Goal: Task Accomplishment & Management: Complete application form

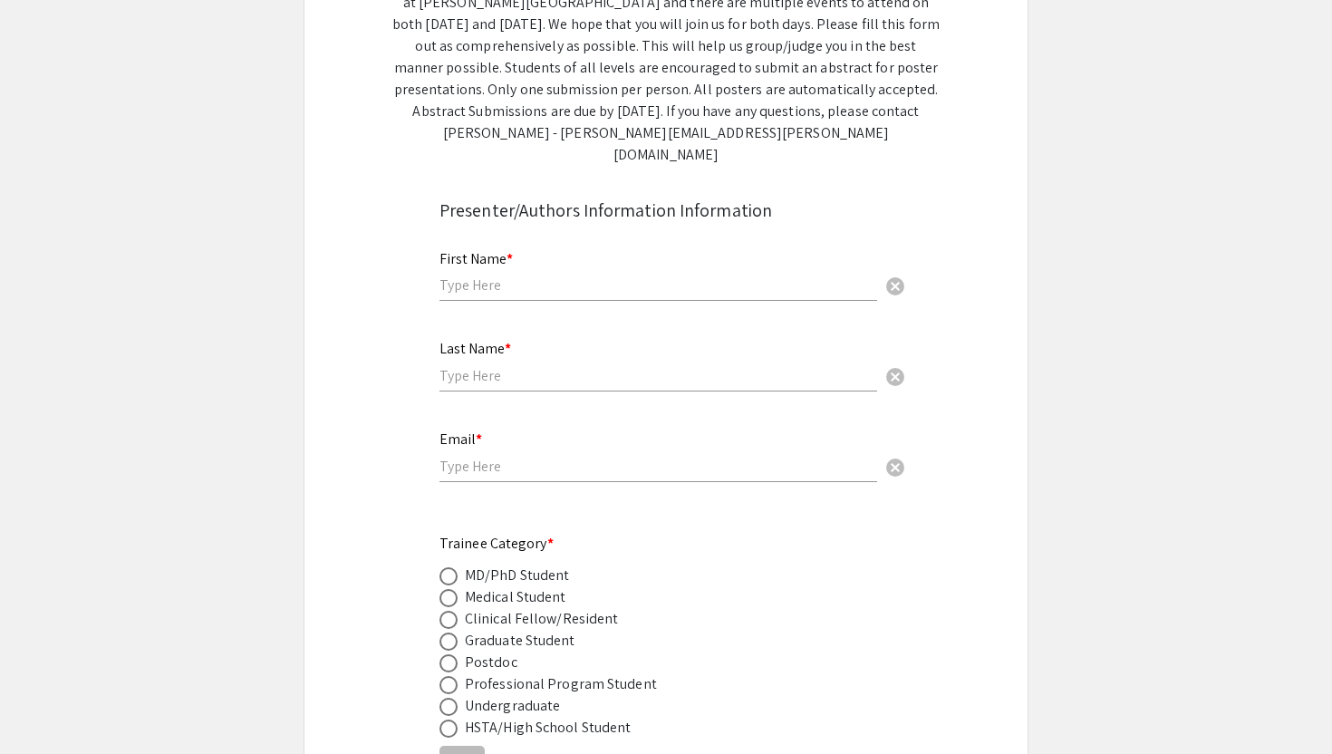
scroll to position [476, 0]
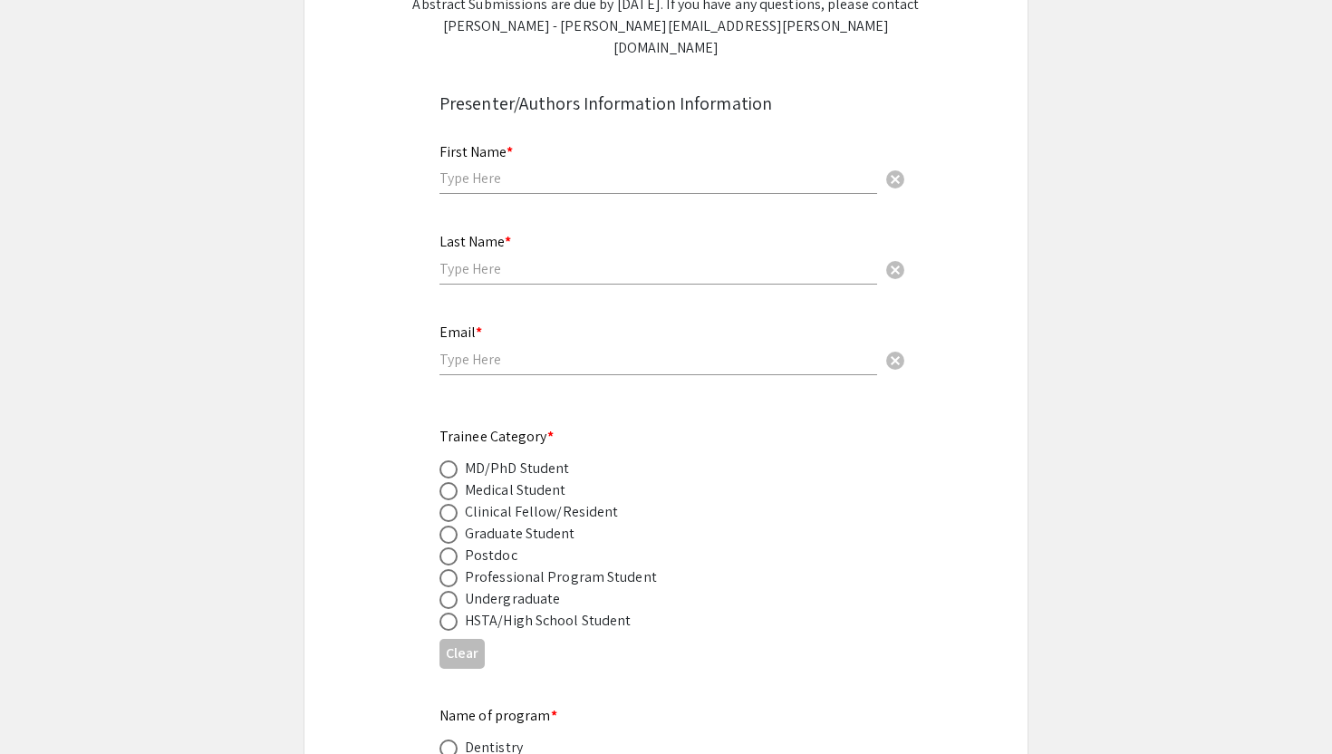
click at [476, 169] on input "text" at bounding box center [659, 178] width 438 height 19
type input "Feno"
click at [489, 259] on input "text" at bounding box center [659, 268] width 438 height 19
type input "[GEOGRAPHIC_DATA]"
click at [485, 350] on input "email" at bounding box center [659, 359] width 438 height 19
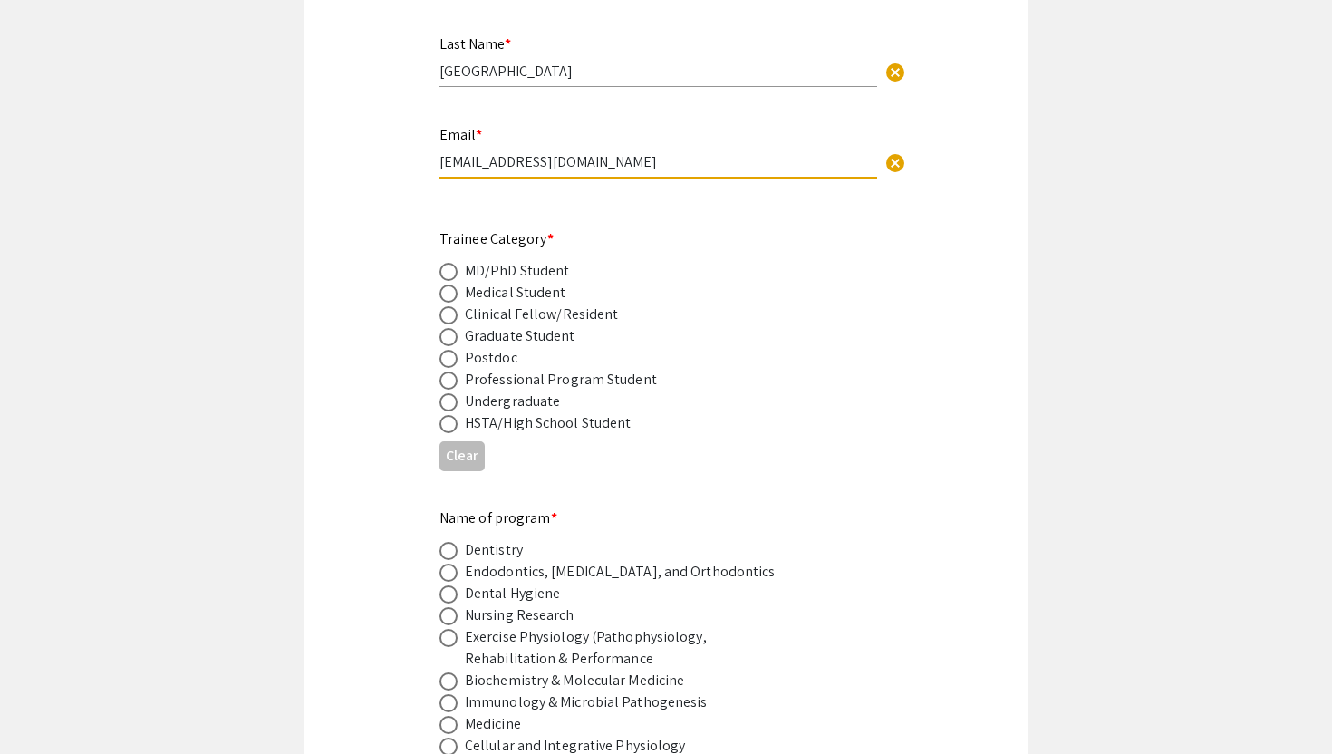
scroll to position [692, 0]
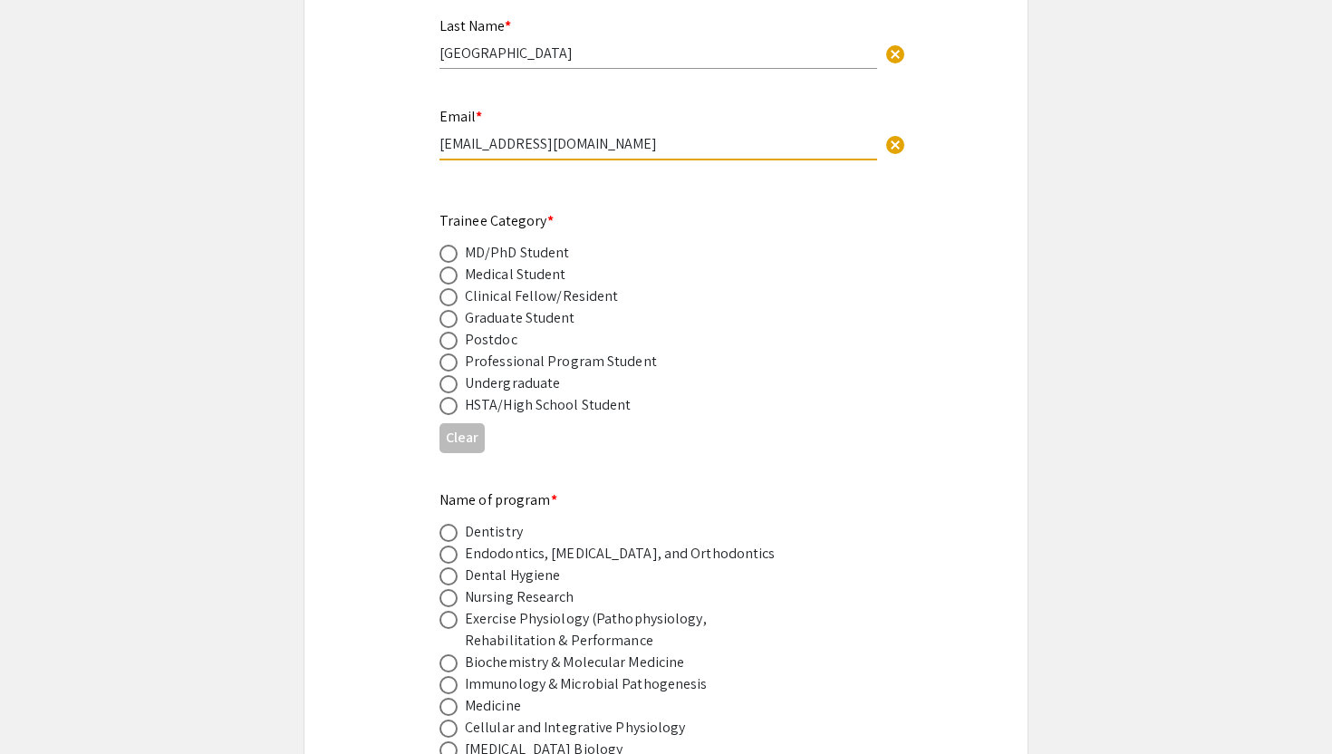
type input "[EMAIL_ADDRESS][DOMAIN_NAME]"
click at [452, 245] on span at bounding box center [449, 254] width 18 height 18
click at [452, 245] on input "radio" at bounding box center [449, 254] width 18 height 18
radio input "true"
click at [451, 266] on span at bounding box center [449, 275] width 18 height 18
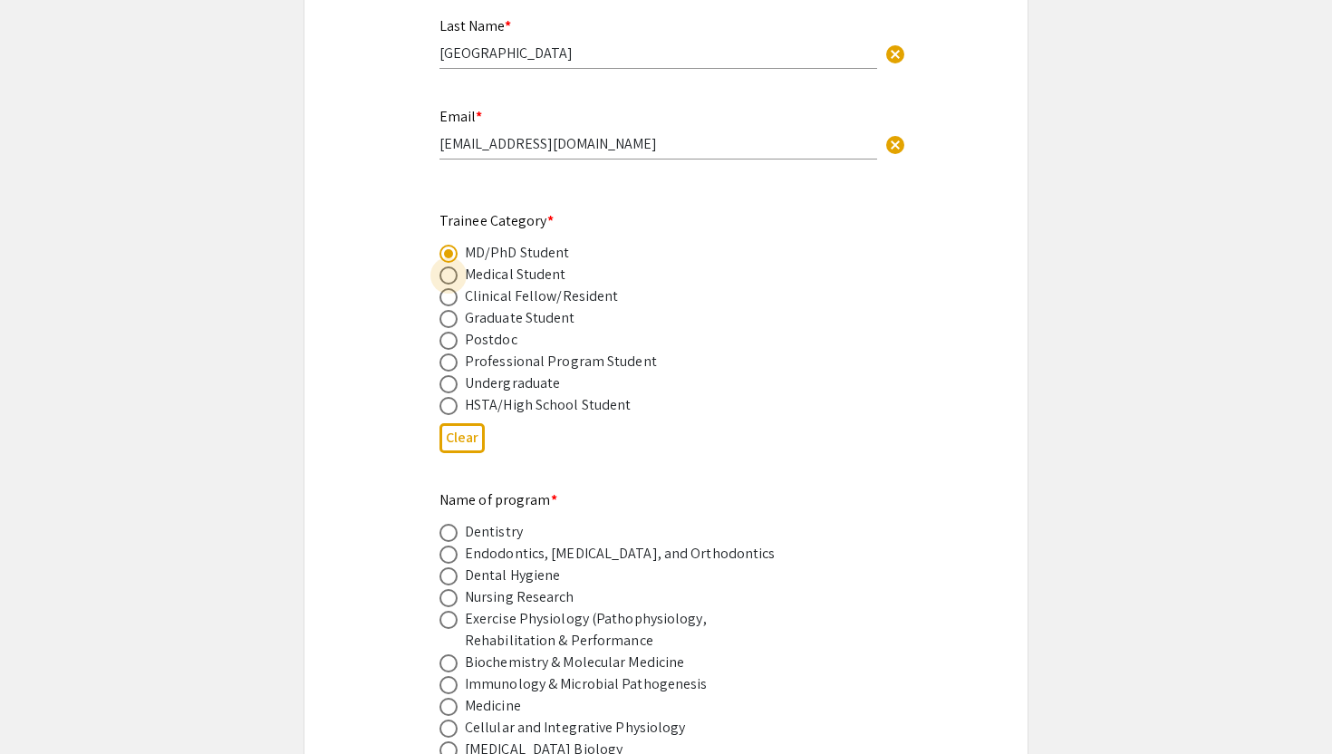
click at [451, 266] on input "radio" at bounding box center [449, 275] width 18 height 18
radio input "true"
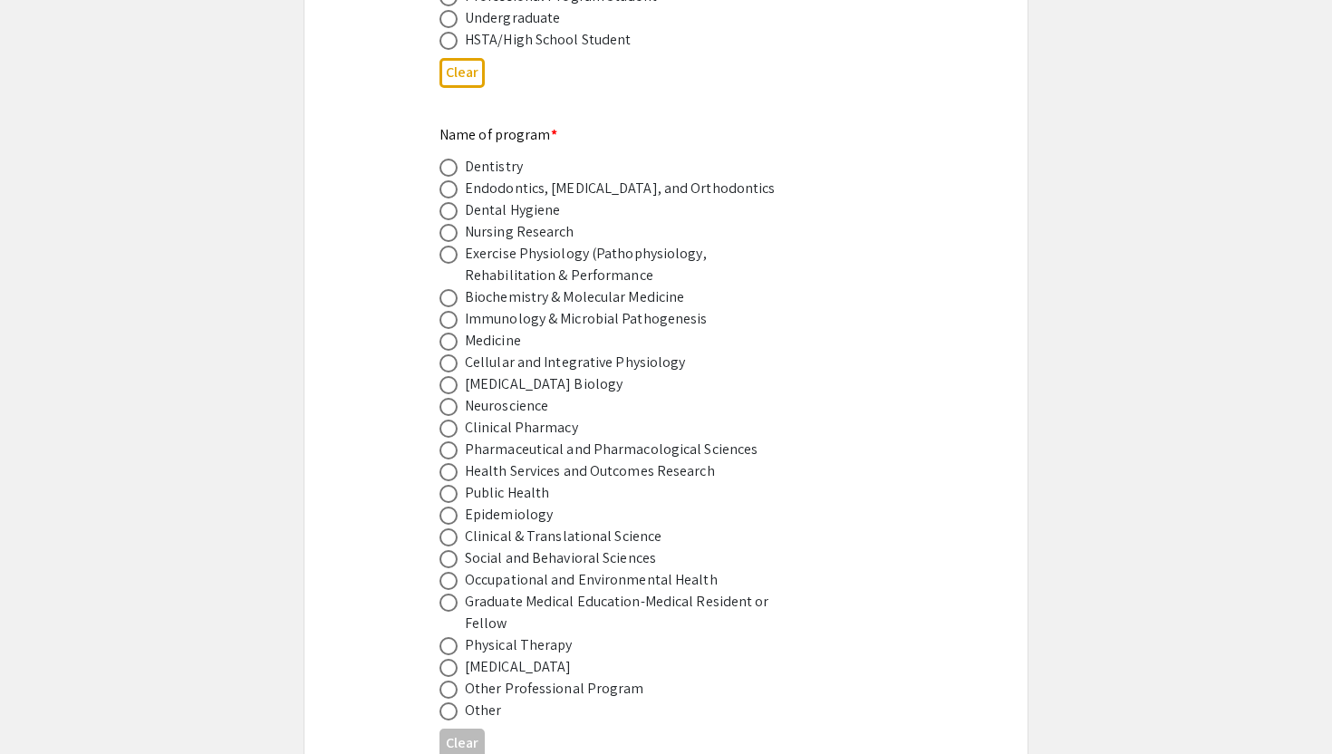
scroll to position [1059, 0]
click at [451, 331] on span at bounding box center [449, 340] width 18 height 18
click at [451, 331] on input "radio" at bounding box center [449, 340] width 18 height 18
radio input "true"
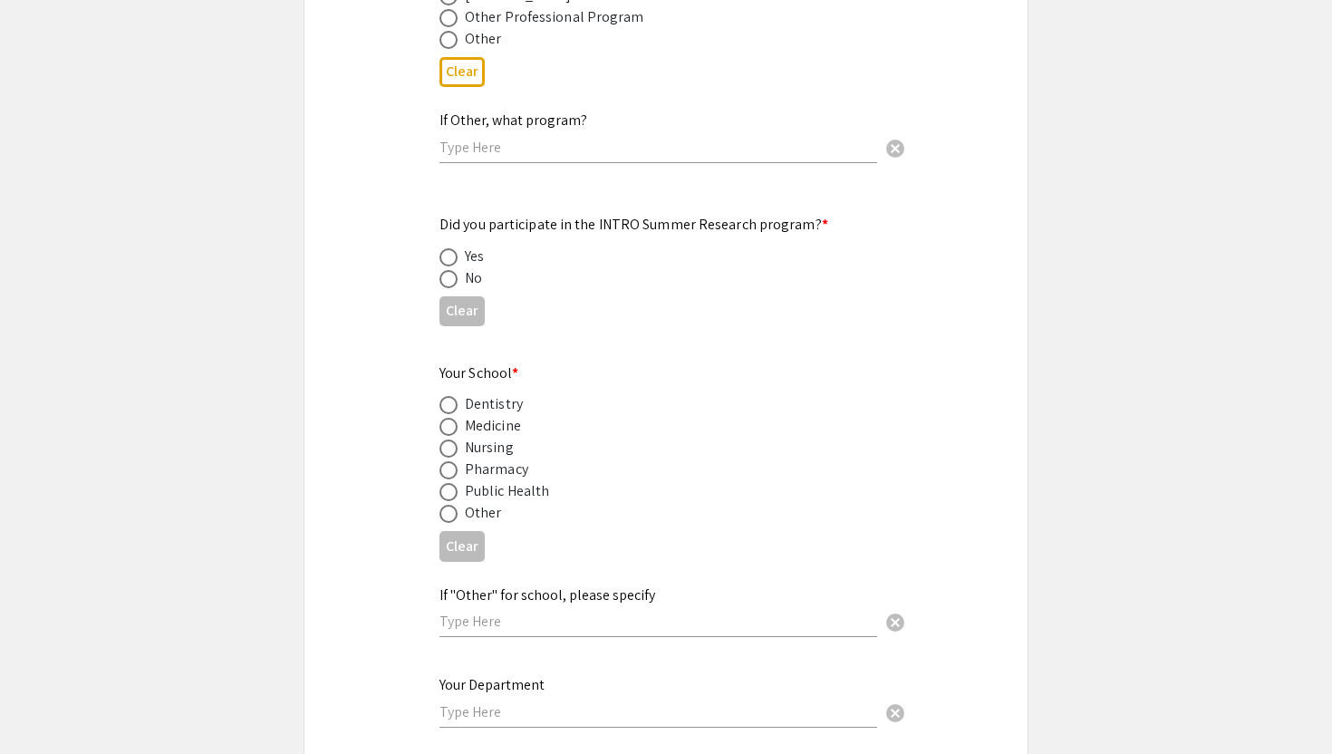
scroll to position [1740, 0]
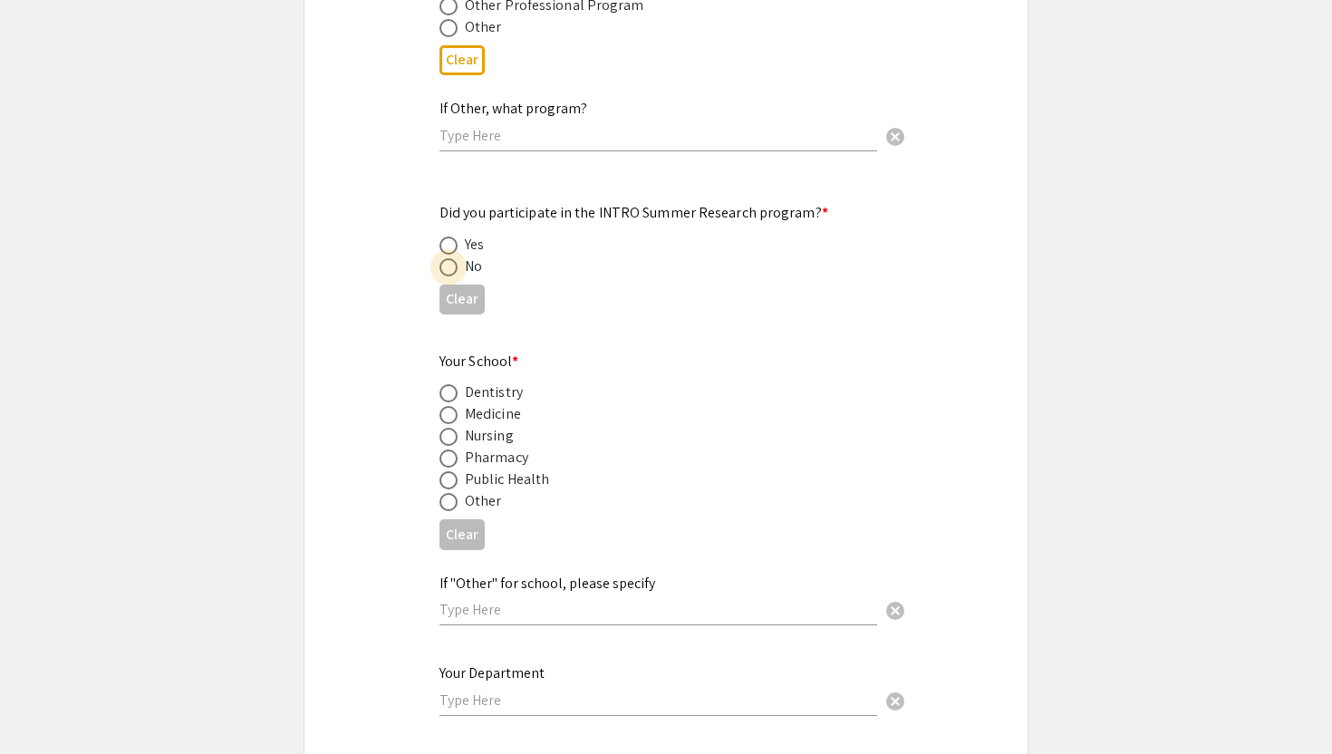
click at [447, 258] on span at bounding box center [449, 267] width 18 height 18
click at [447, 258] on input "radio" at bounding box center [449, 267] width 18 height 18
radio input "true"
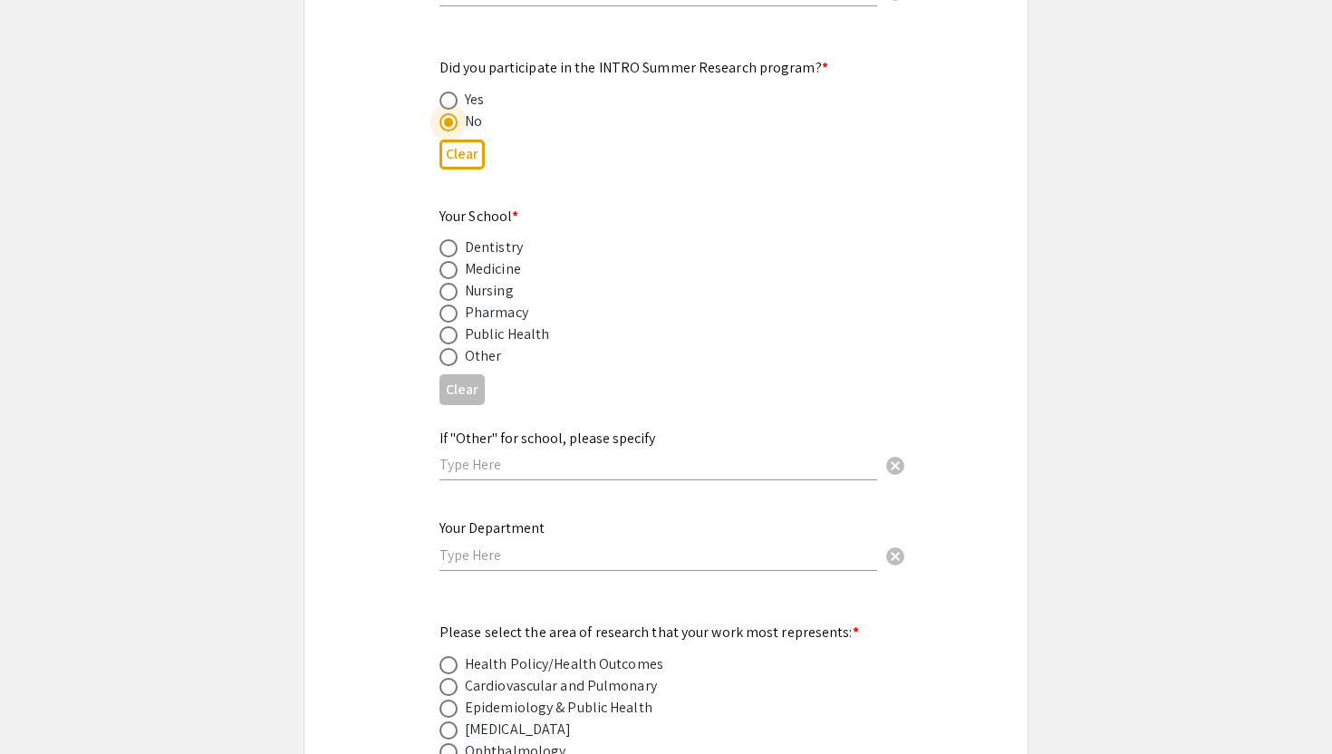
scroll to position [1894, 0]
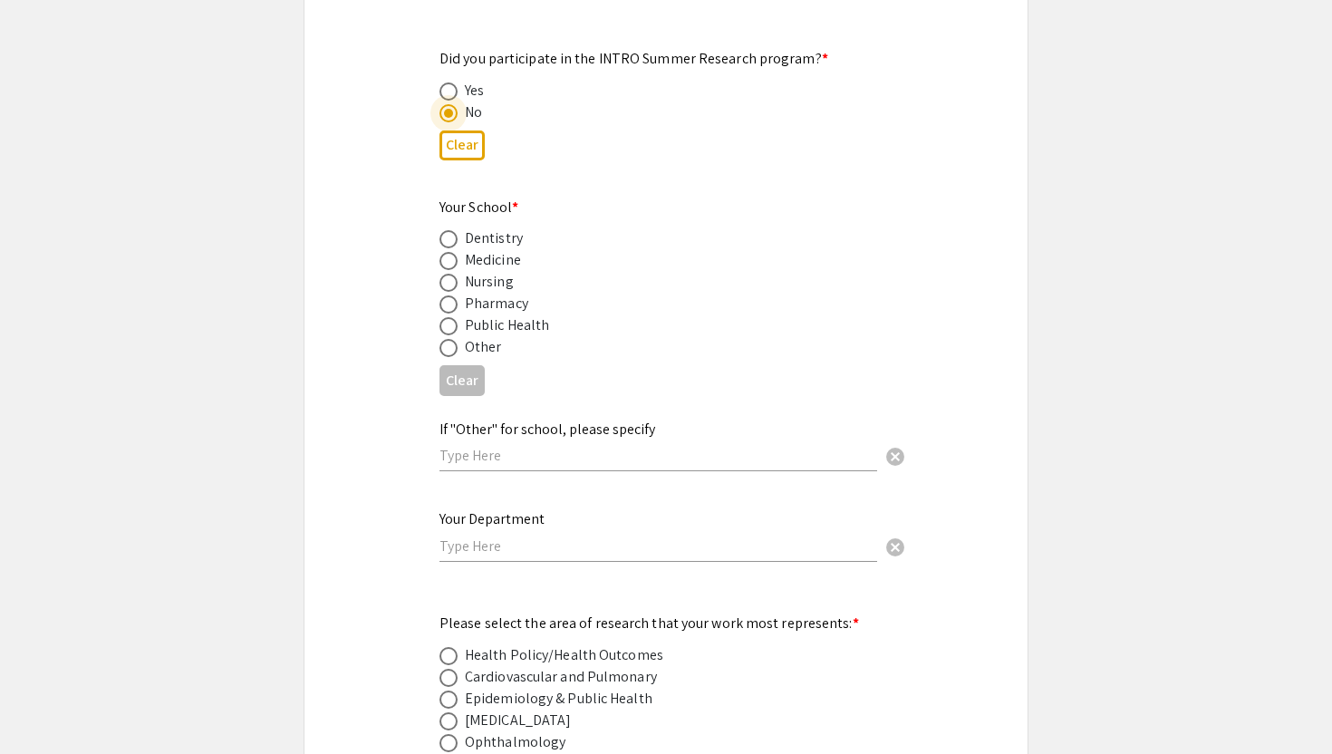
click at [450, 252] on span at bounding box center [449, 261] width 18 height 18
click at [450, 252] on input "radio" at bounding box center [449, 261] width 18 height 18
radio input "true"
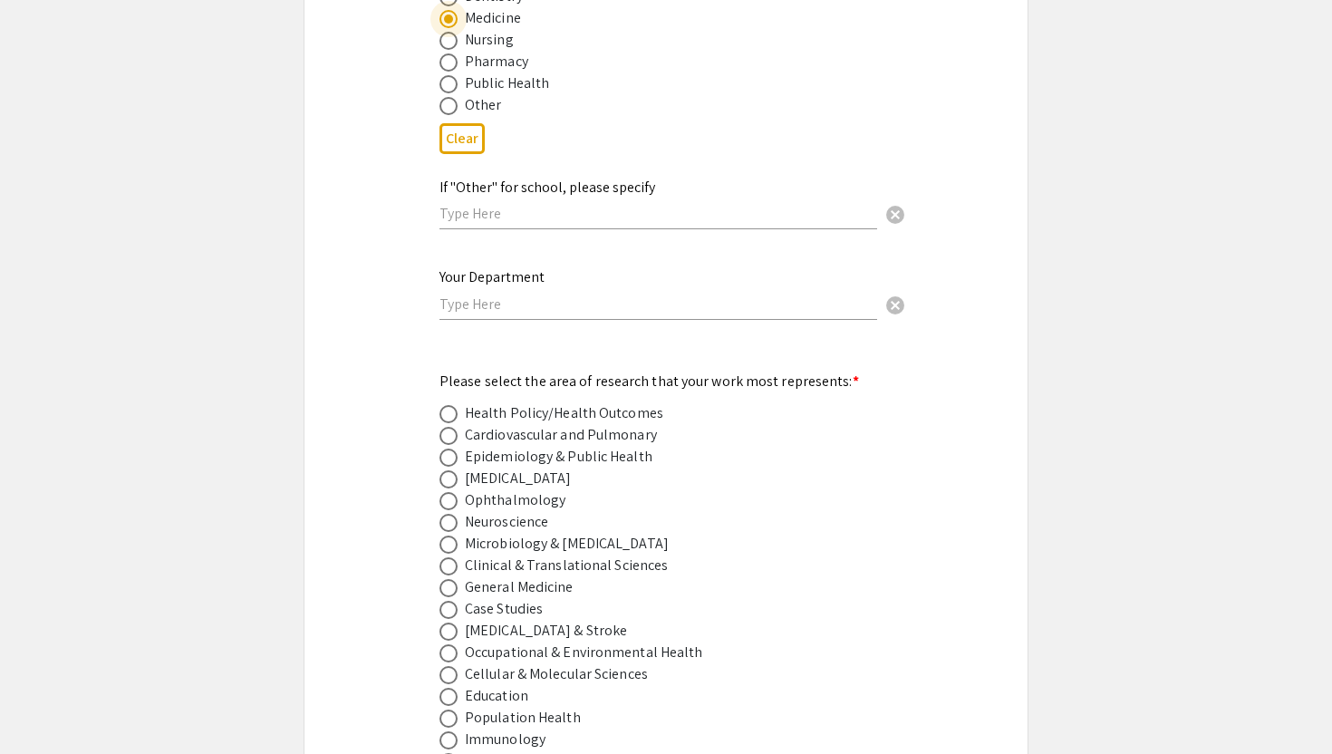
scroll to position [2147, 0]
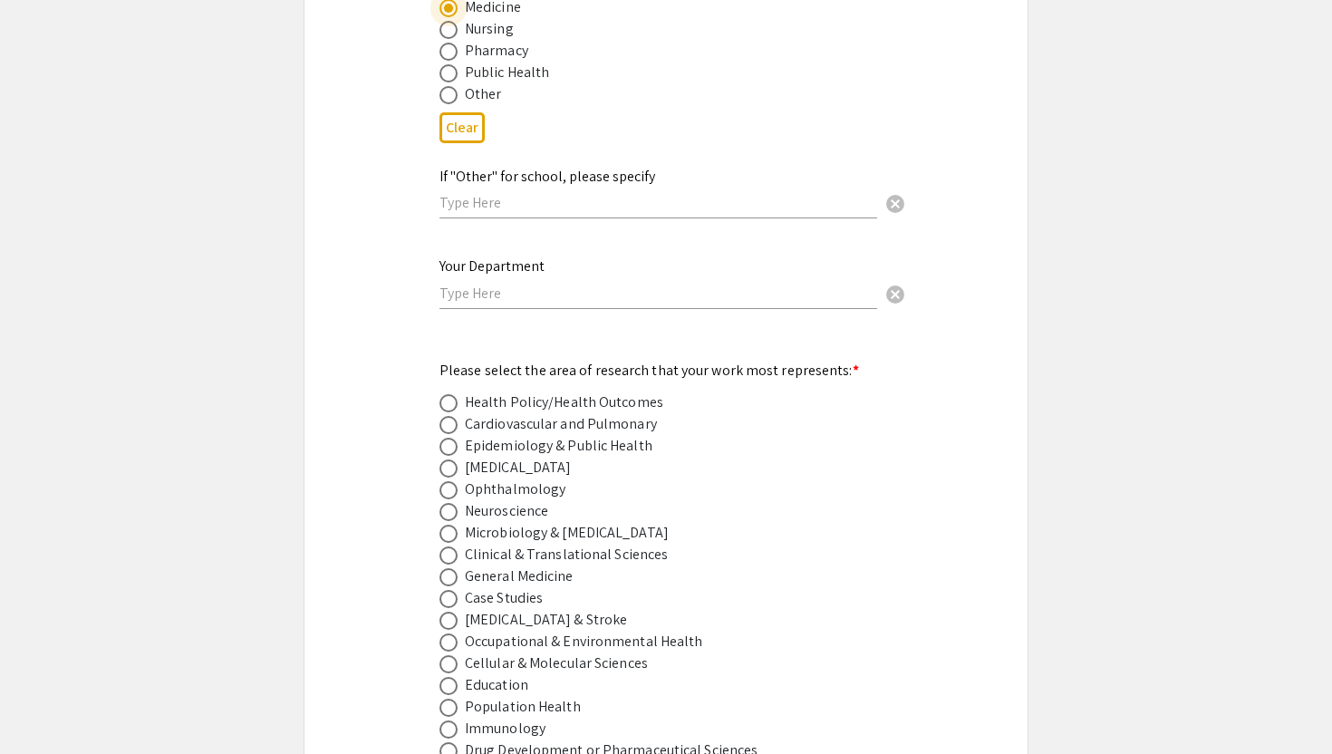
click at [541, 284] on input "text" at bounding box center [659, 293] width 438 height 19
type input "S"
type input "m"
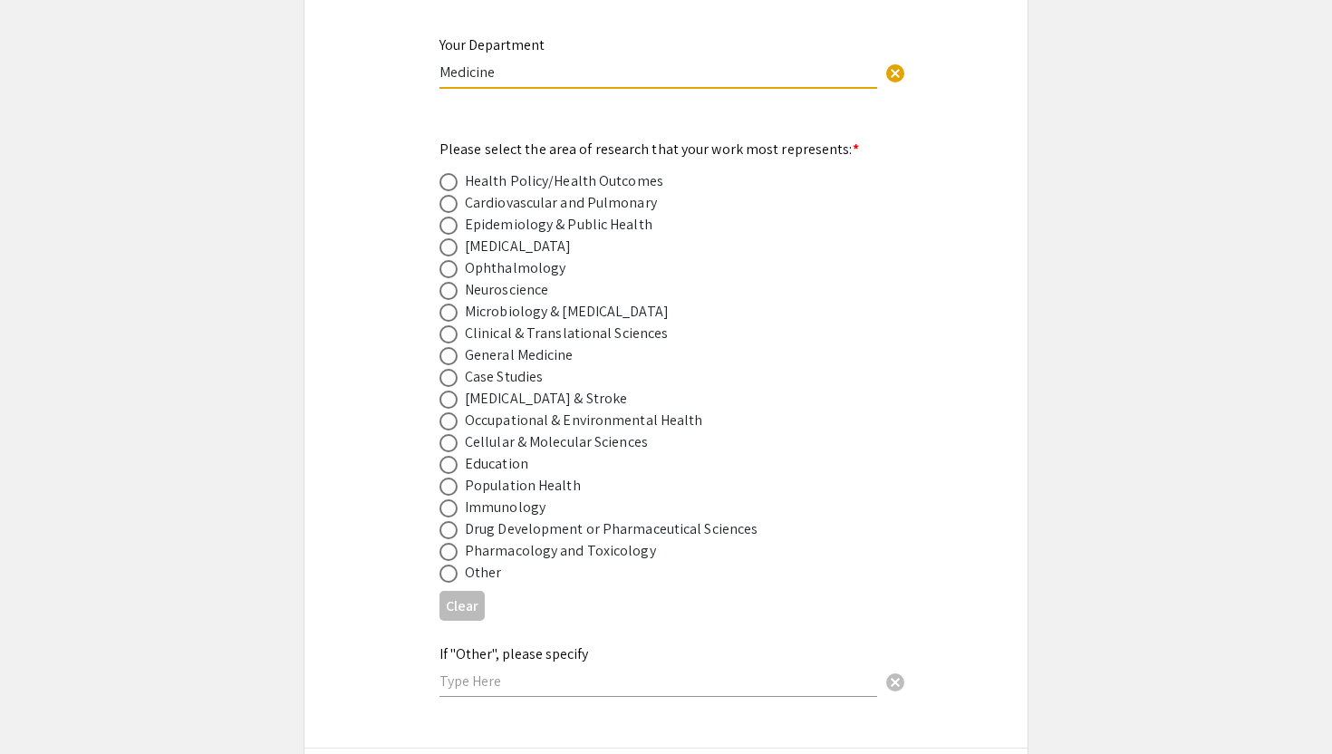
scroll to position [2370, 0]
type input "Medicine"
click at [450, 367] on span at bounding box center [449, 376] width 18 height 18
click at [450, 367] on input "radio" at bounding box center [449, 376] width 18 height 18
radio input "true"
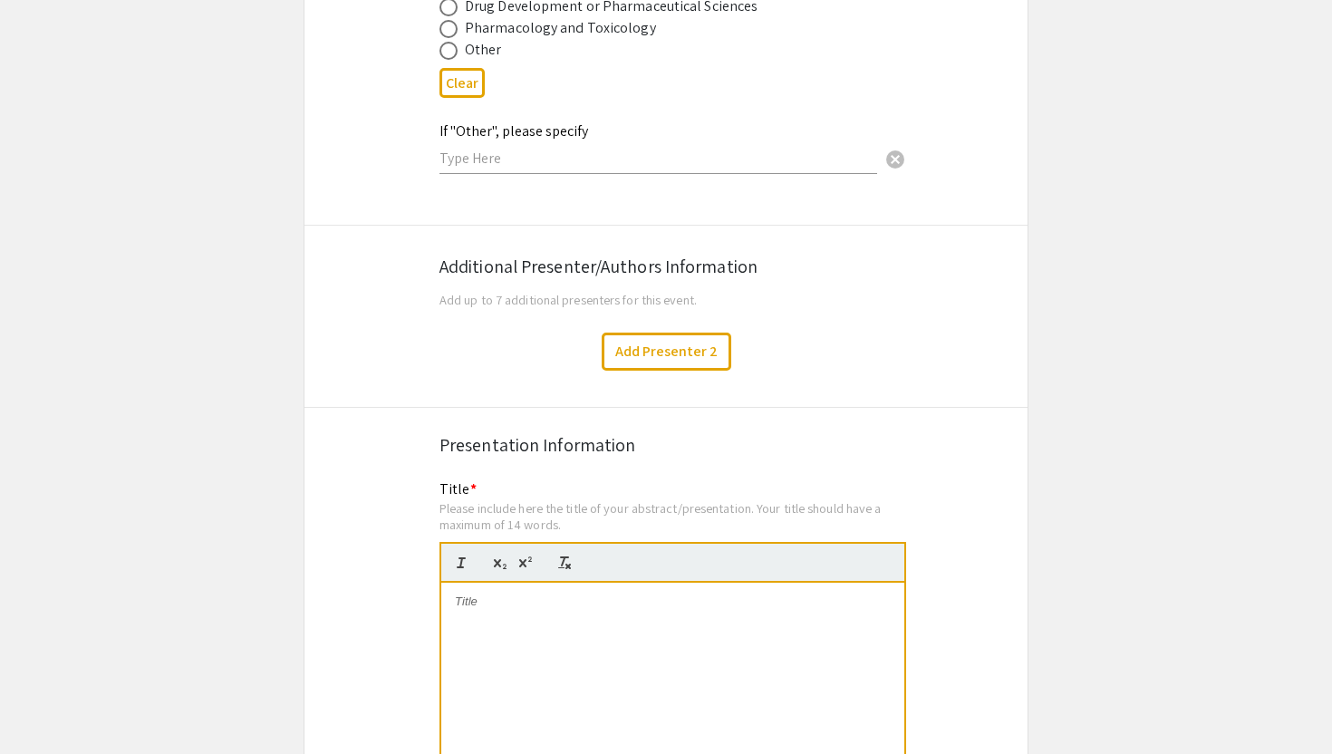
scroll to position [2914, 0]
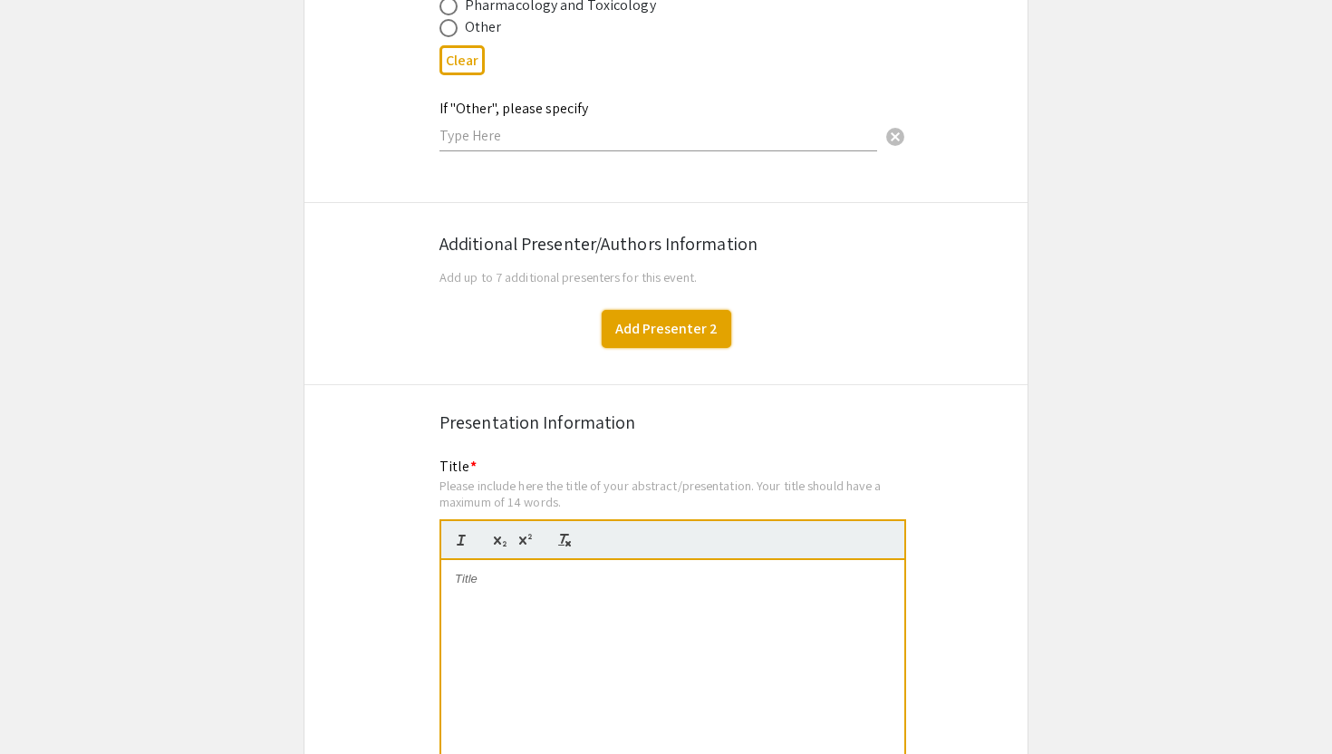
click at [661, 325] on button "Add Presenter 2" at bounding box center [667, 329] width 130 height 38
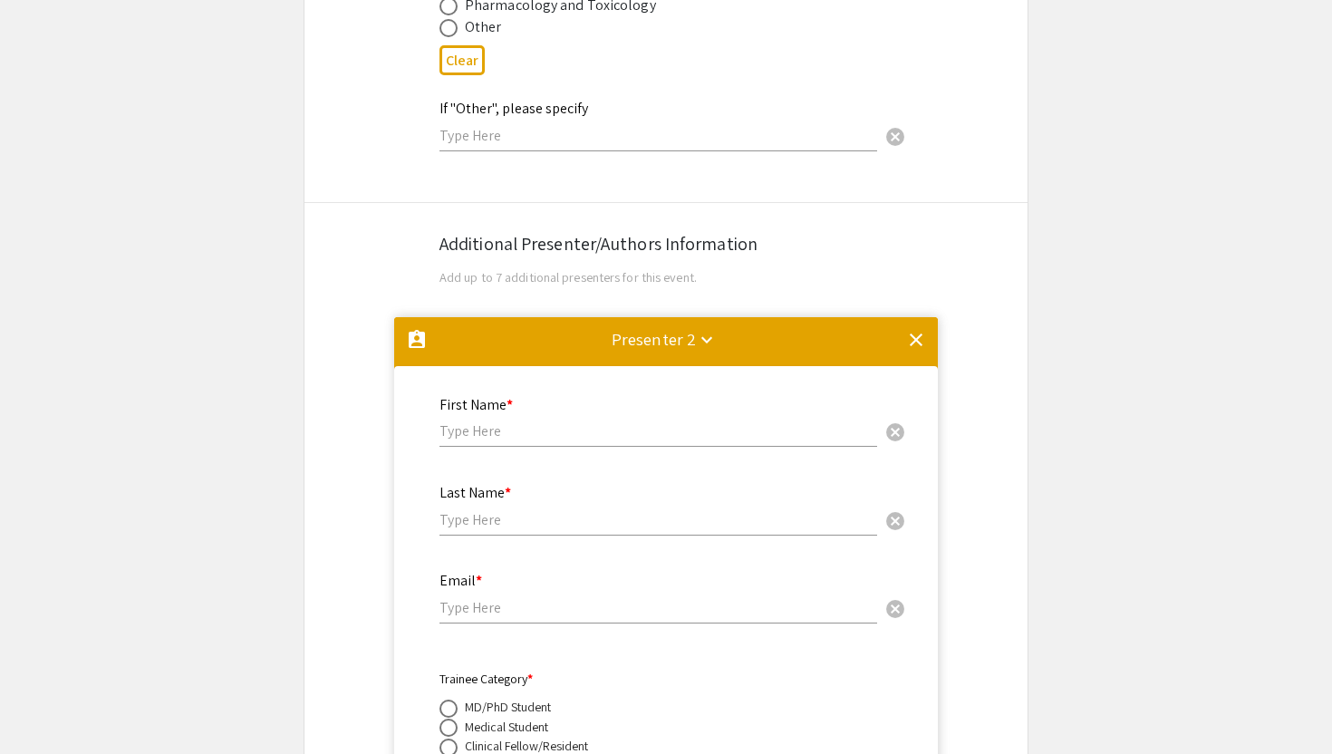
scroll to position [3218, 0]
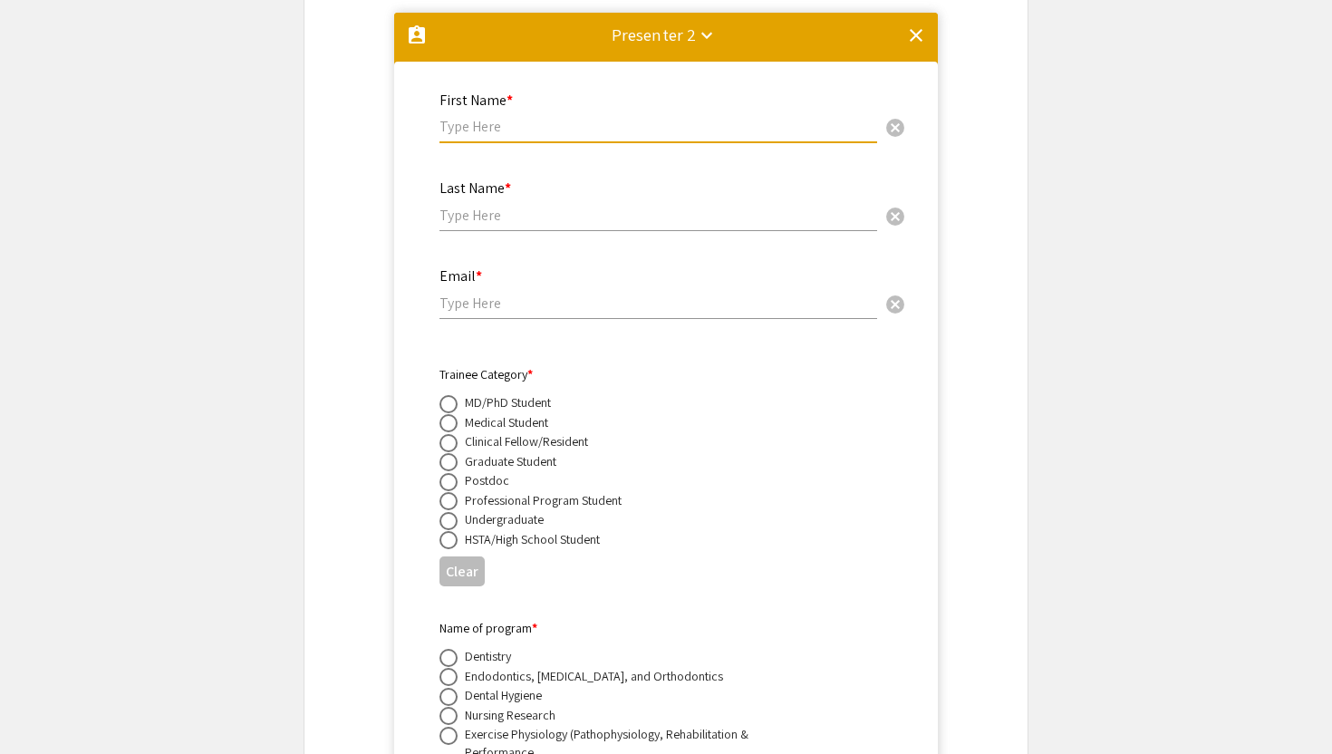
click at [498, 117] on input "text" at bounding box center [659, 126] width 438 height 19
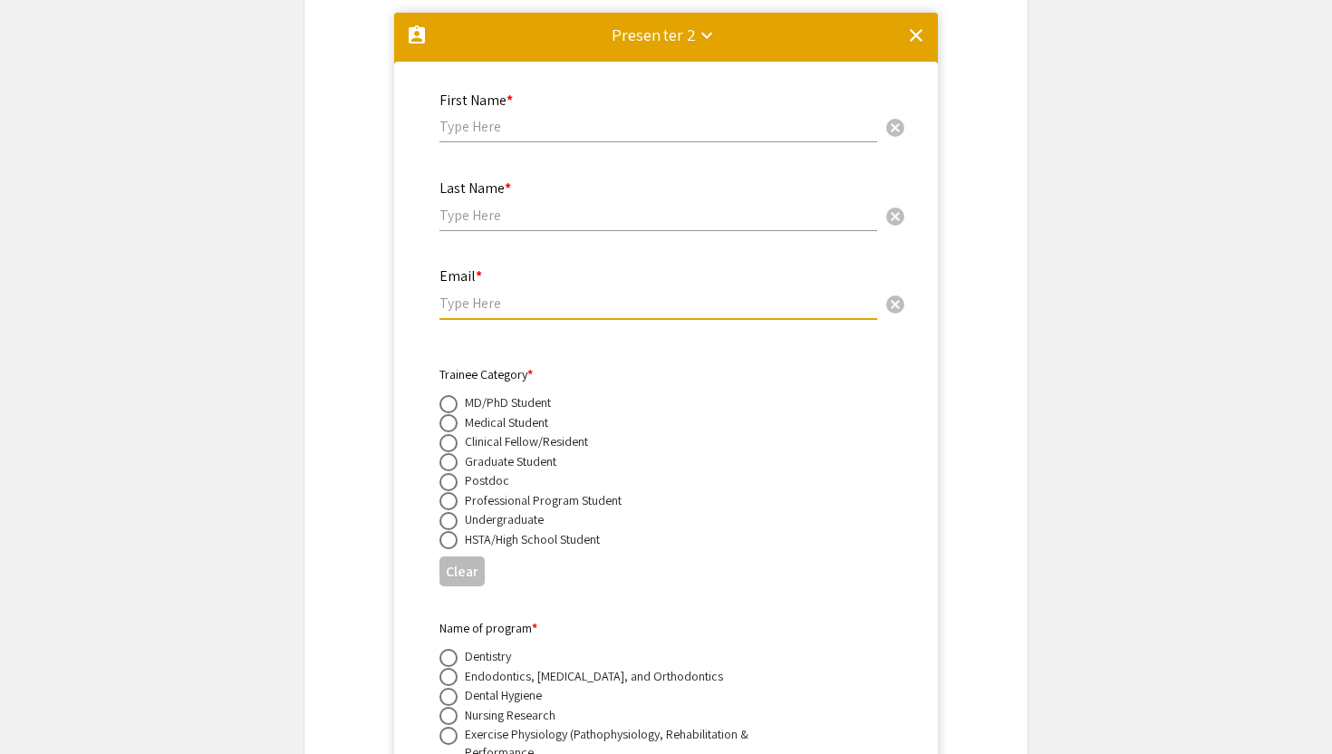
click at [602, 294] on input "email" at bounding box center [659, 303] width 438 height 19
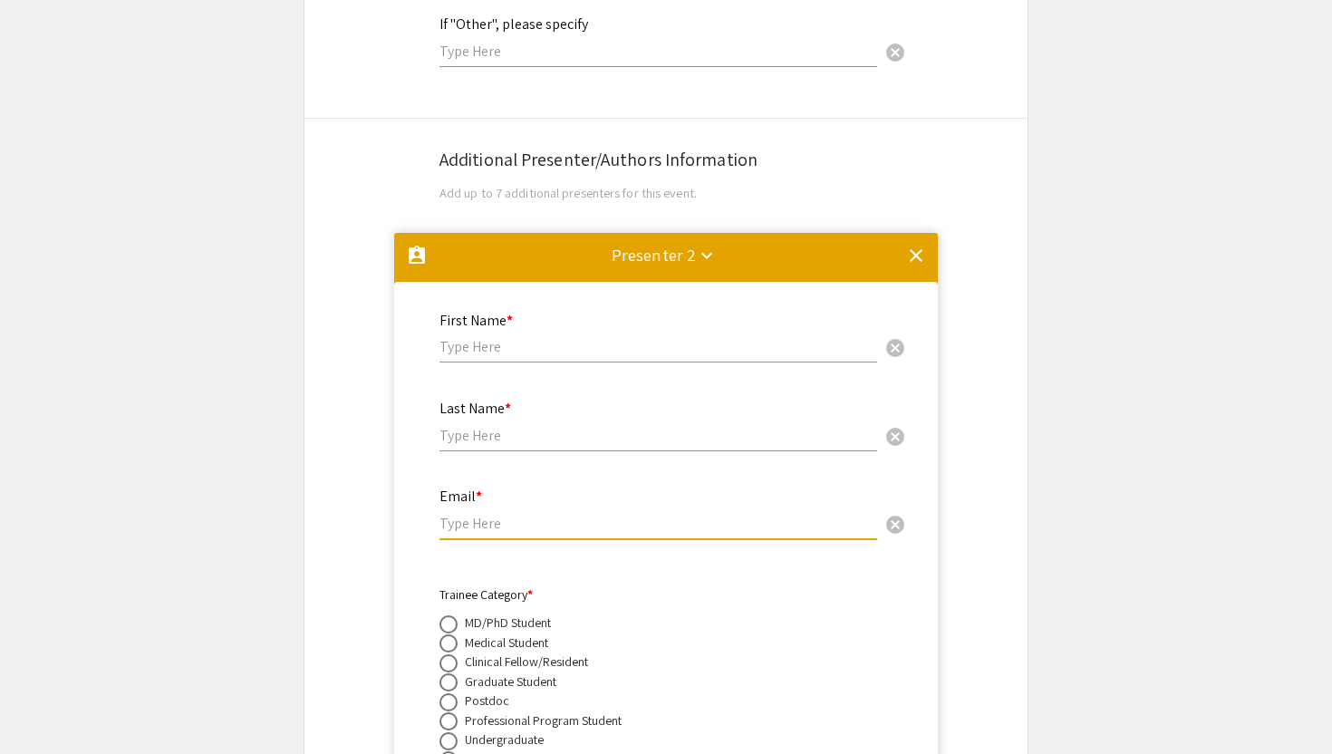
scroll to position [2995, 0]
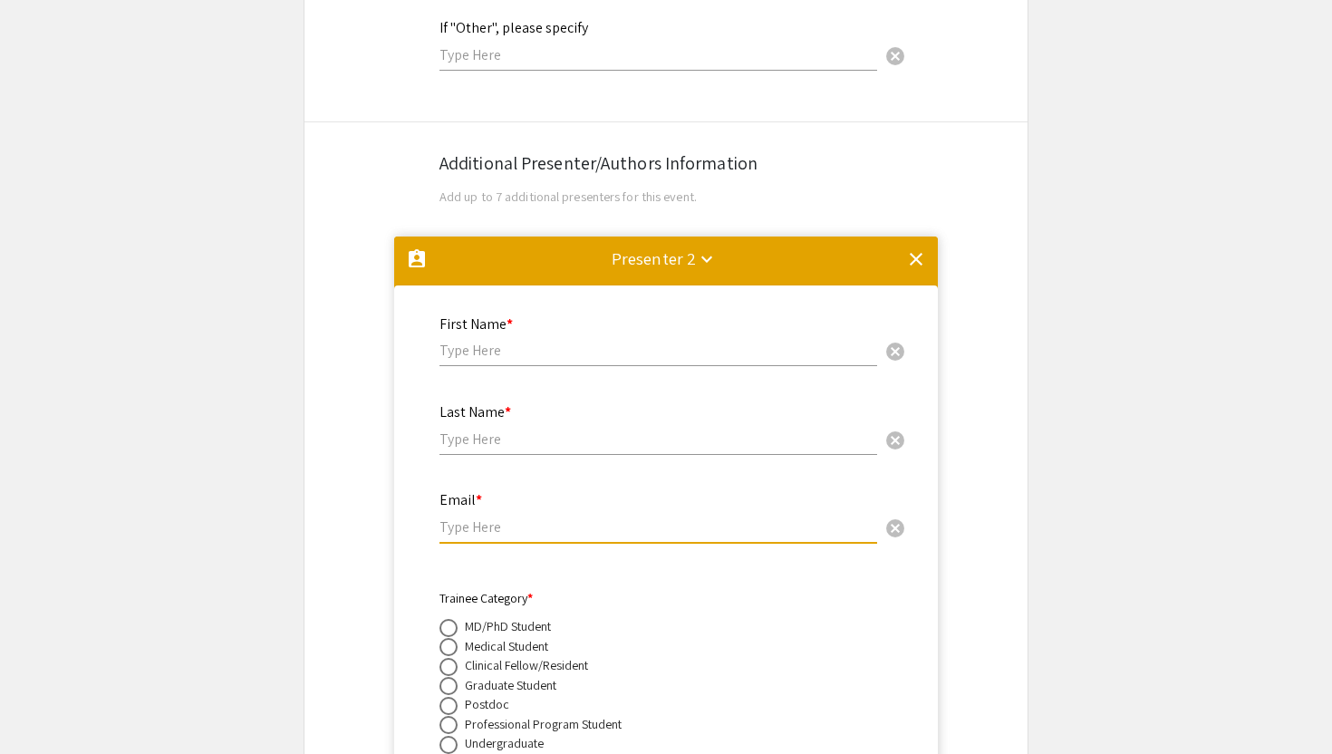
click at [914, 248] on mat-icon "clear" at bounding box center [916, 259] width 22 height 22
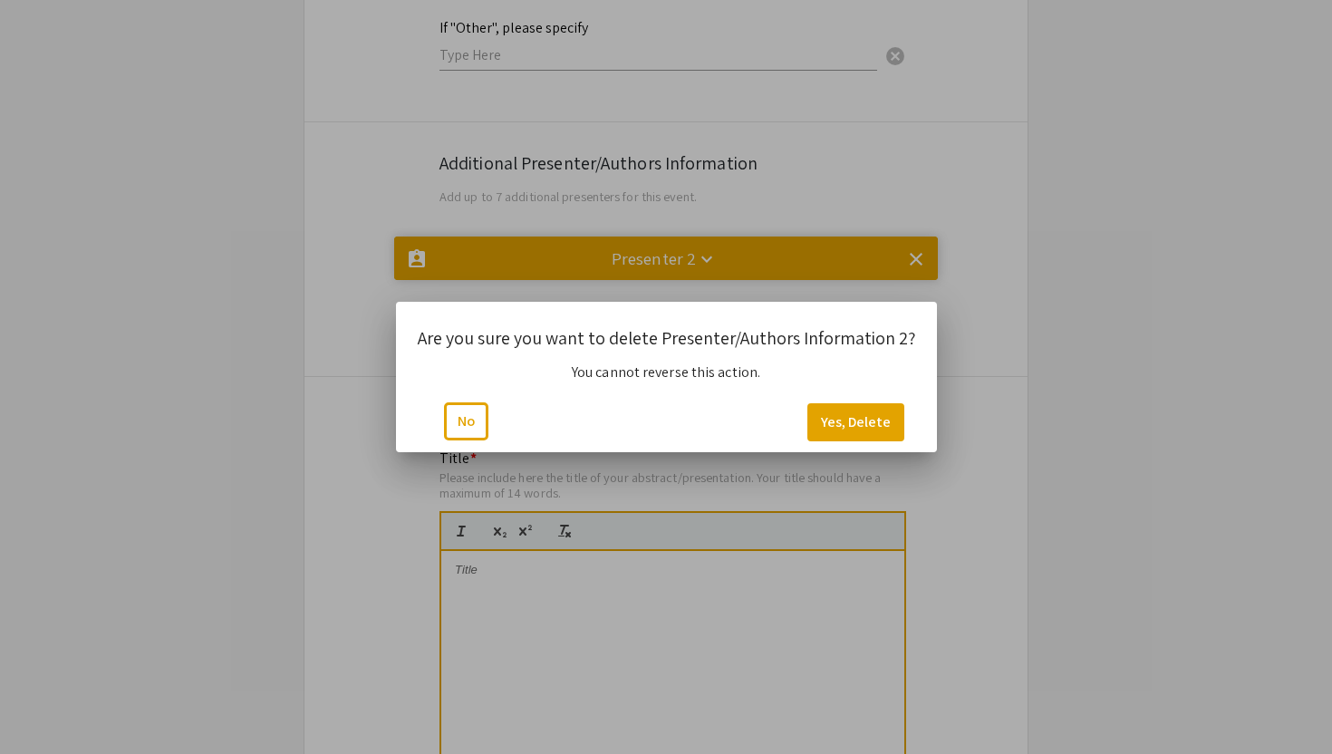
scroll to position [0, 0]
click at [847, 421] on button "Yes, Delete" at bounding box center [856, 422] width 97 height 38
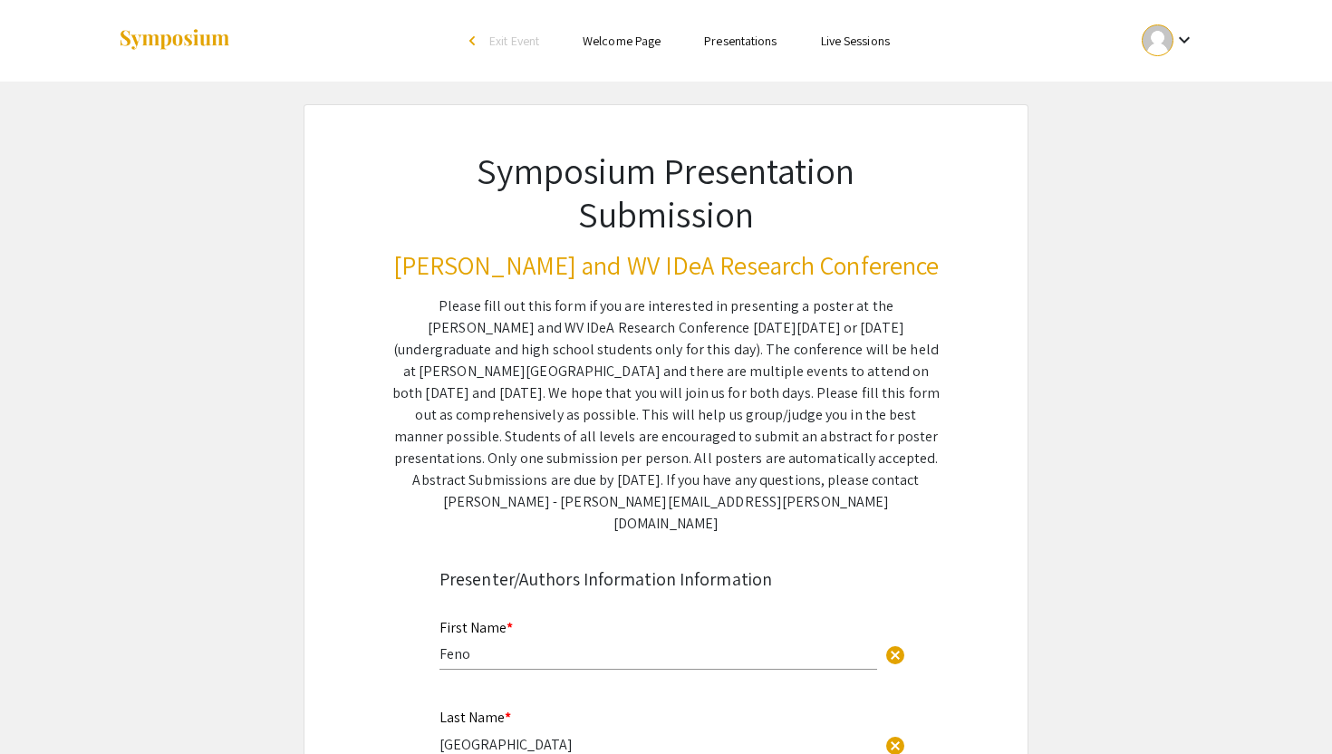
scroll to position [2995, 0]
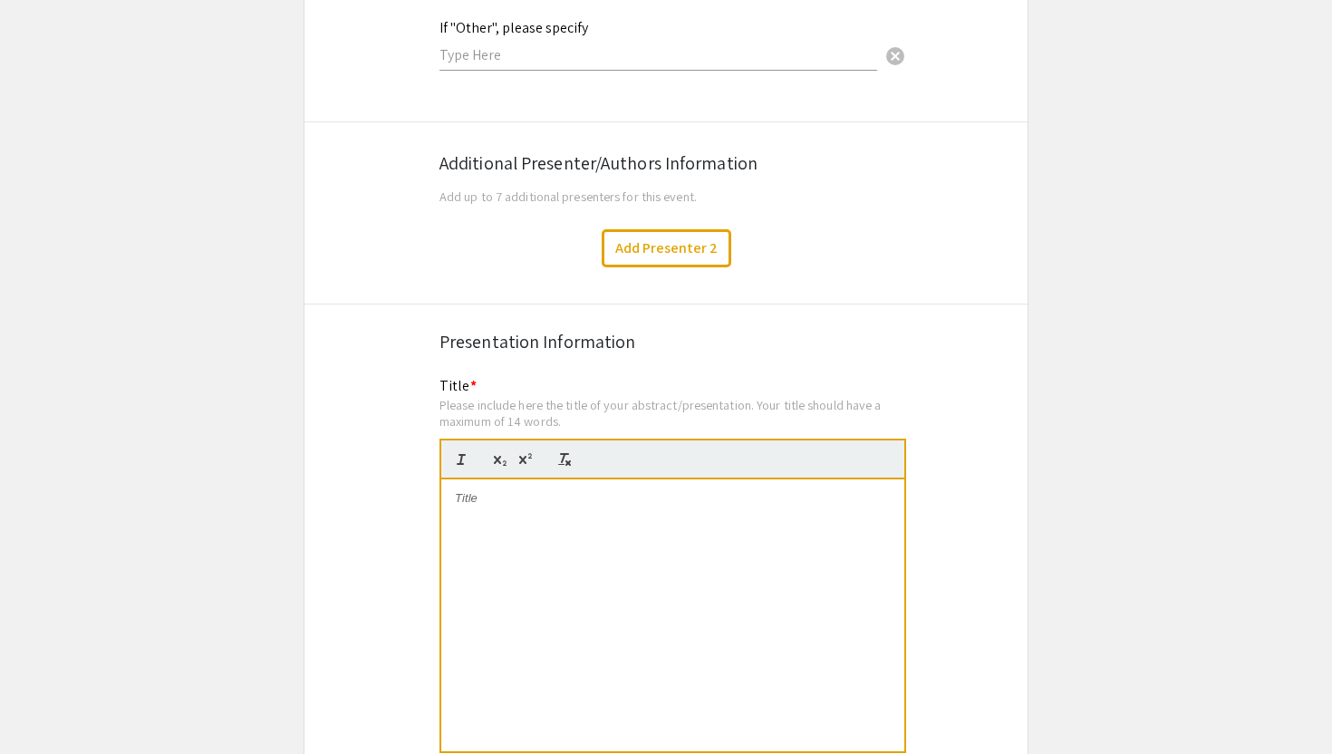
click at [618, 518] on div at bounding box center [672, 615] width 463 height 272
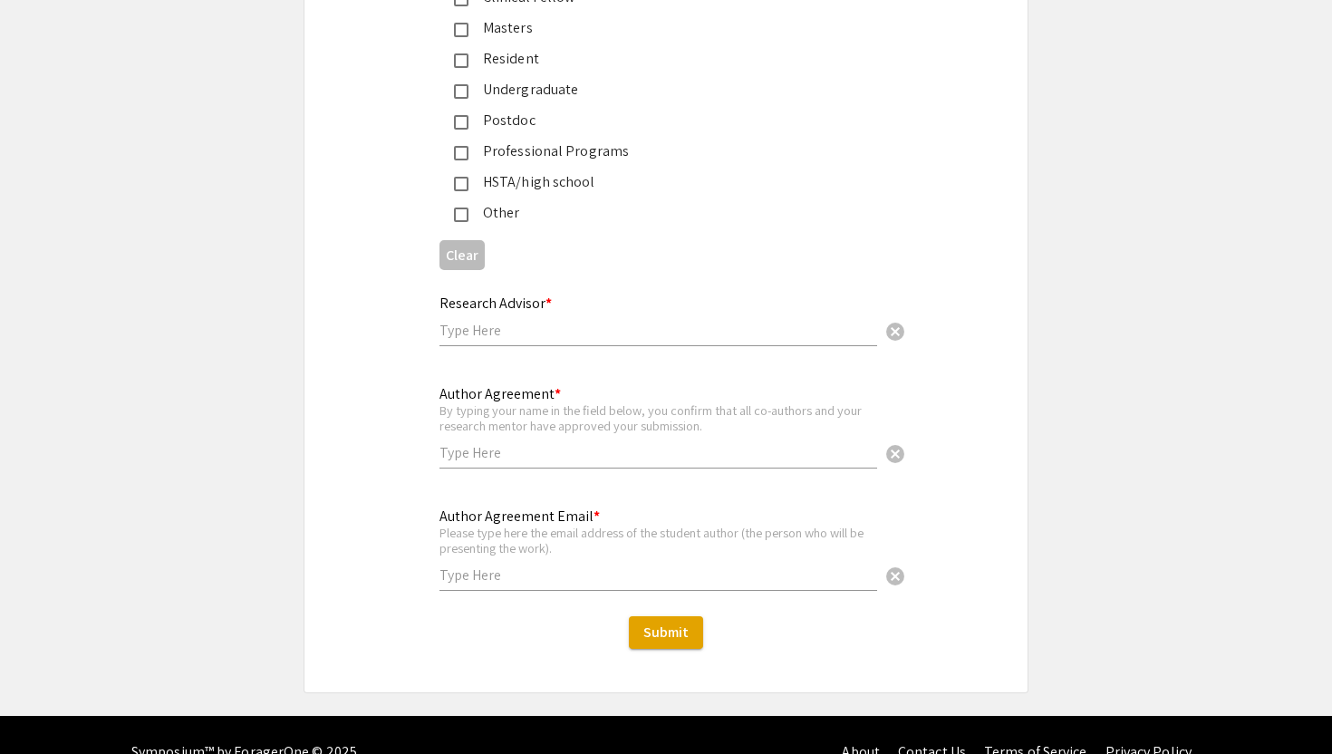
scroll to position [4436, 0]
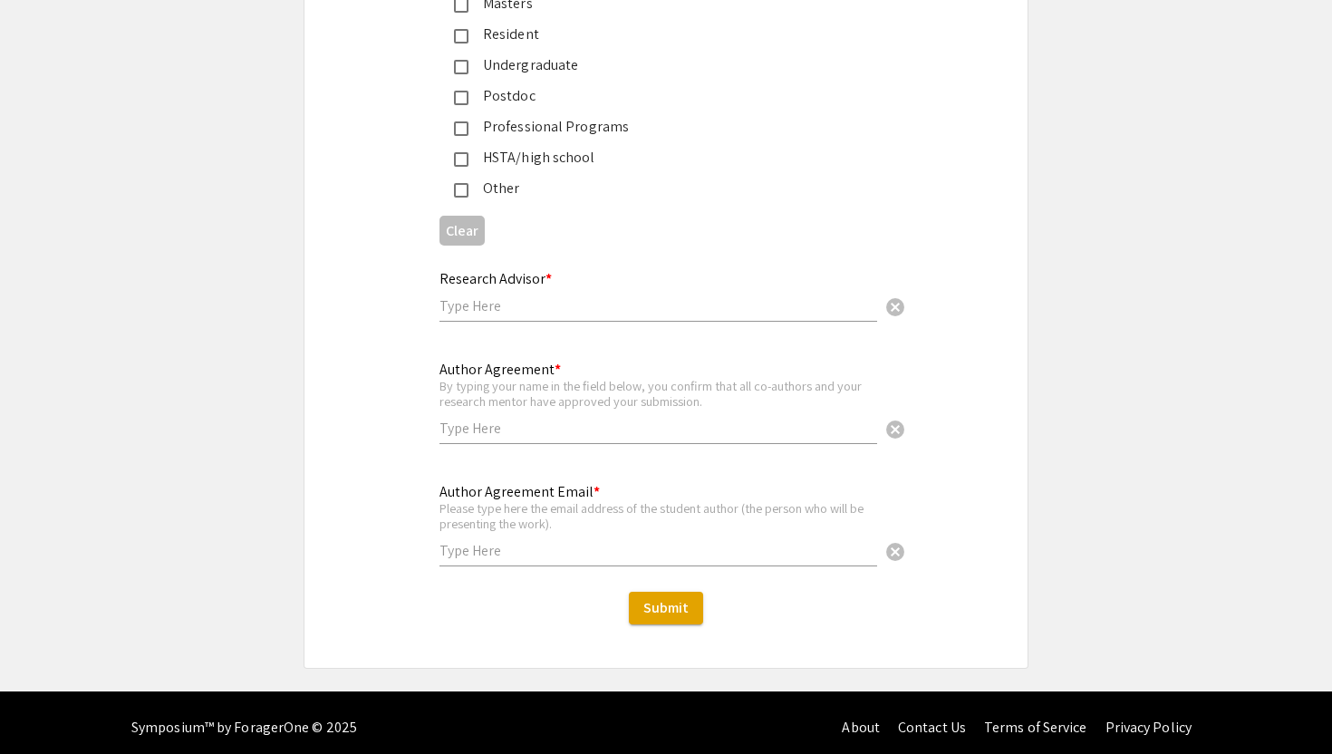
click at [519, 283] on div "Research Advisor * cancel" at bounding box center [659, 287] width 438 height 69
click at [518, 296] on input "text" at bounding box center [659, 305] width 438 height 19
click at [473, 297] on input "Dr. H. Safak Uygur" at bounding box center [659, 305] width 438 height 19
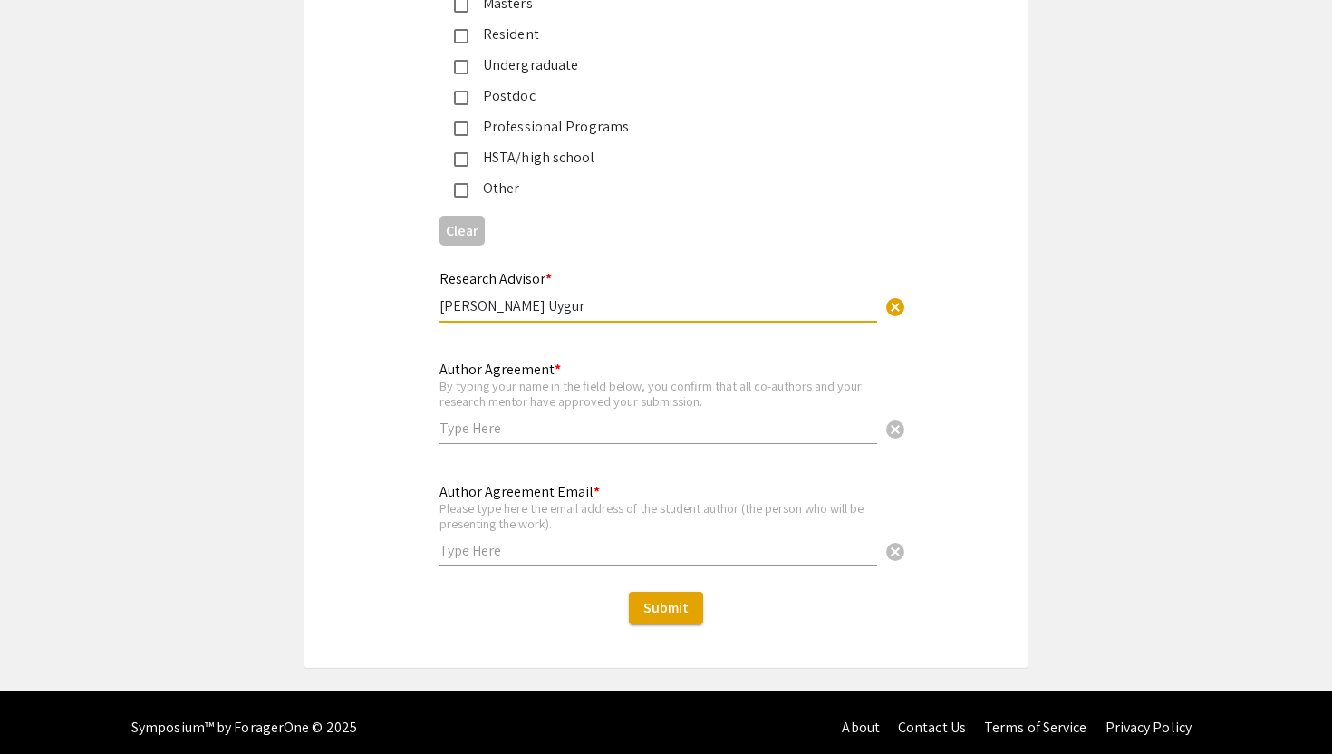
type input "[PERSON_NAME] Uygur"
click at [538, 424] on input "text" at bounding box center [659, 428] width 438 height 19
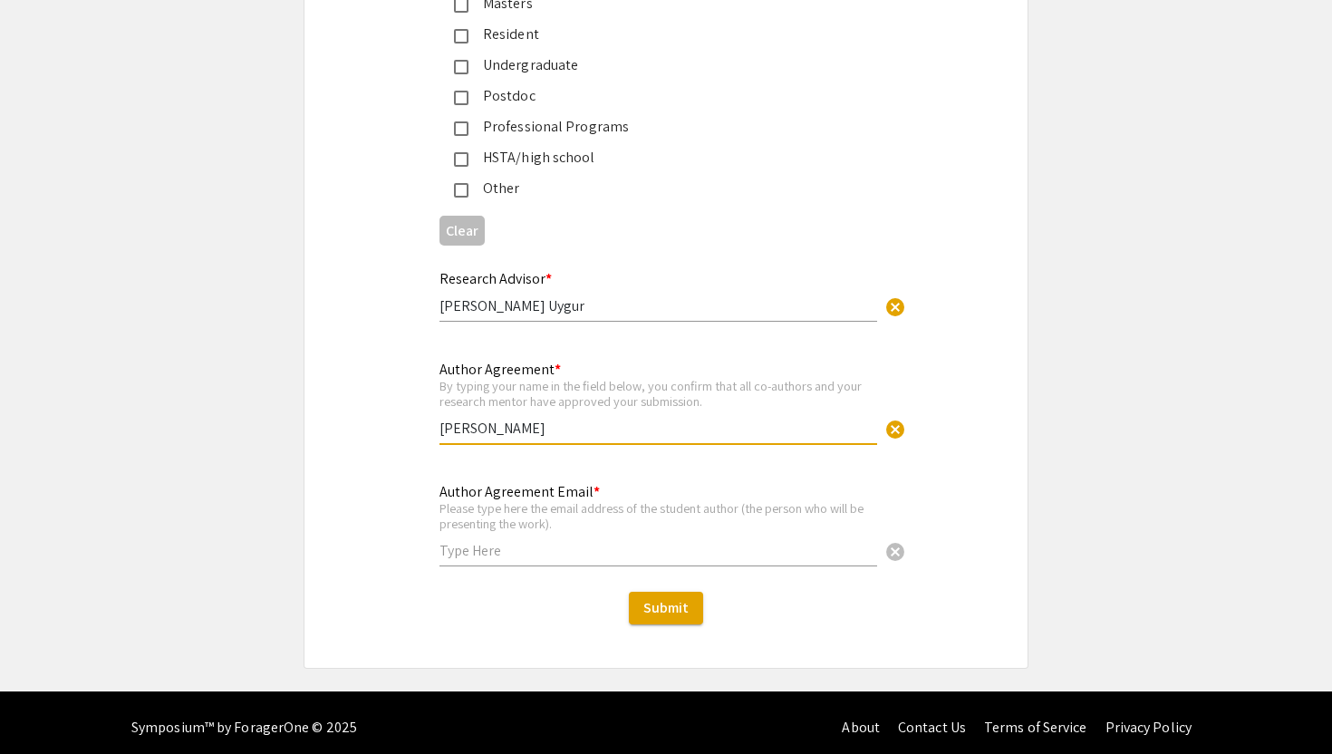
type input "[PERSON_NAME]"
click at [537, 541] on input "text" at bounding box center [659, 550] width 438 height 19
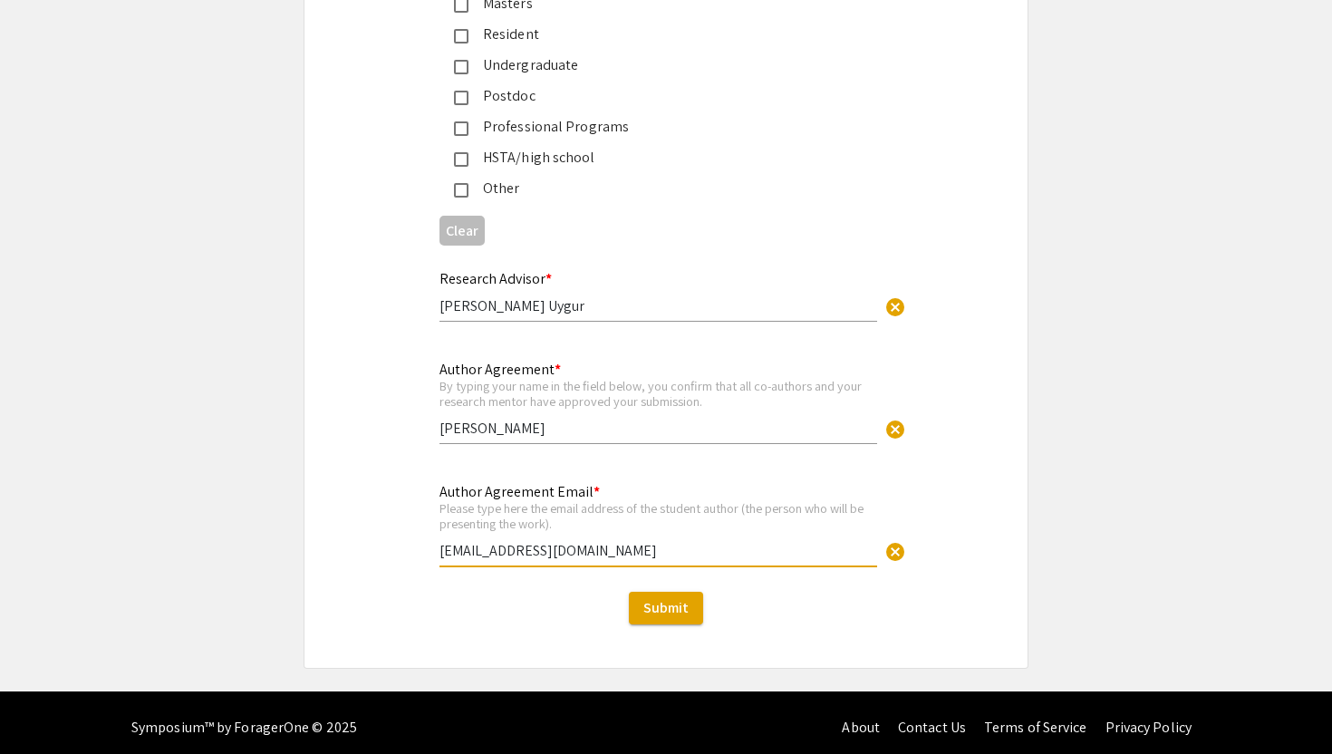
type input "[EMAIL_ADDRESS][DOMAIN_NAME]"
click at [706, 151] on div "HSTA/high school" at bounding box center [659, 158] width 381 height 22
click at [462, 152] on mat-pseudo-checkbox at bounding box center [461, 159] width 15 height 15
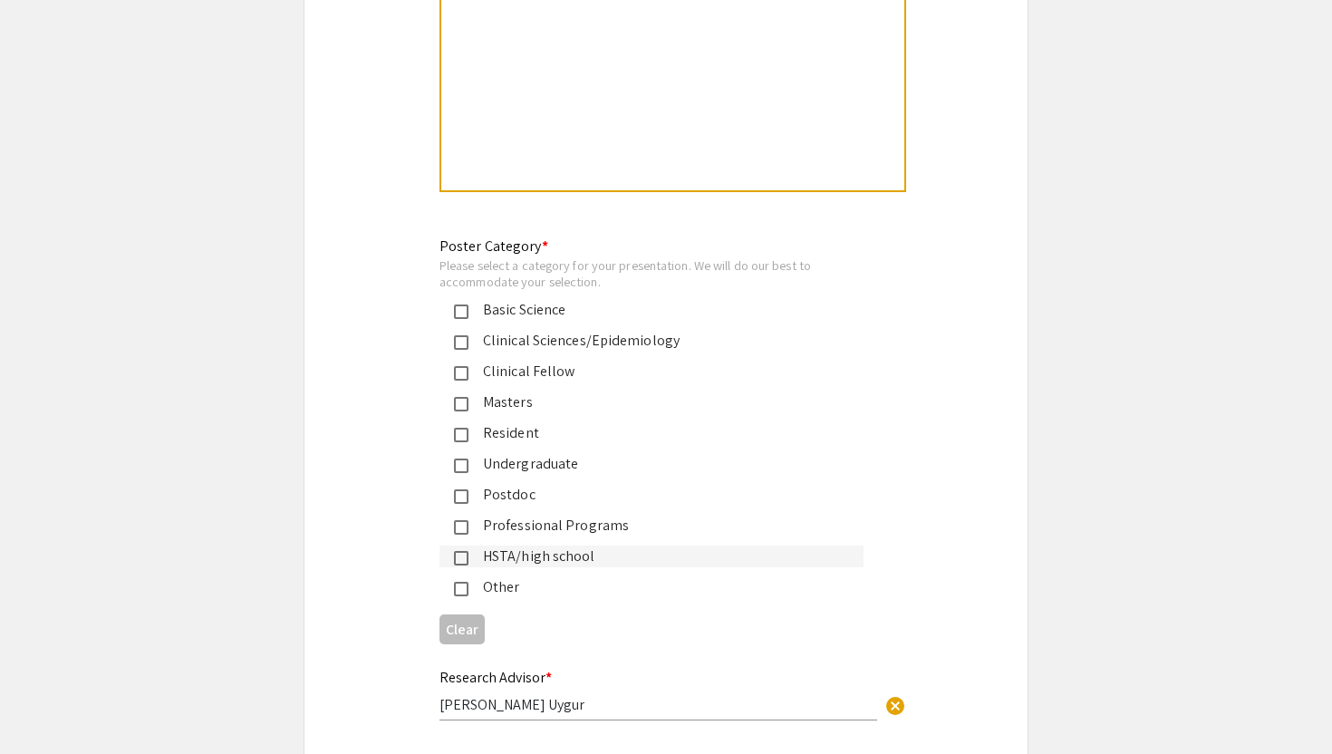
scroll to position [4031, 0]
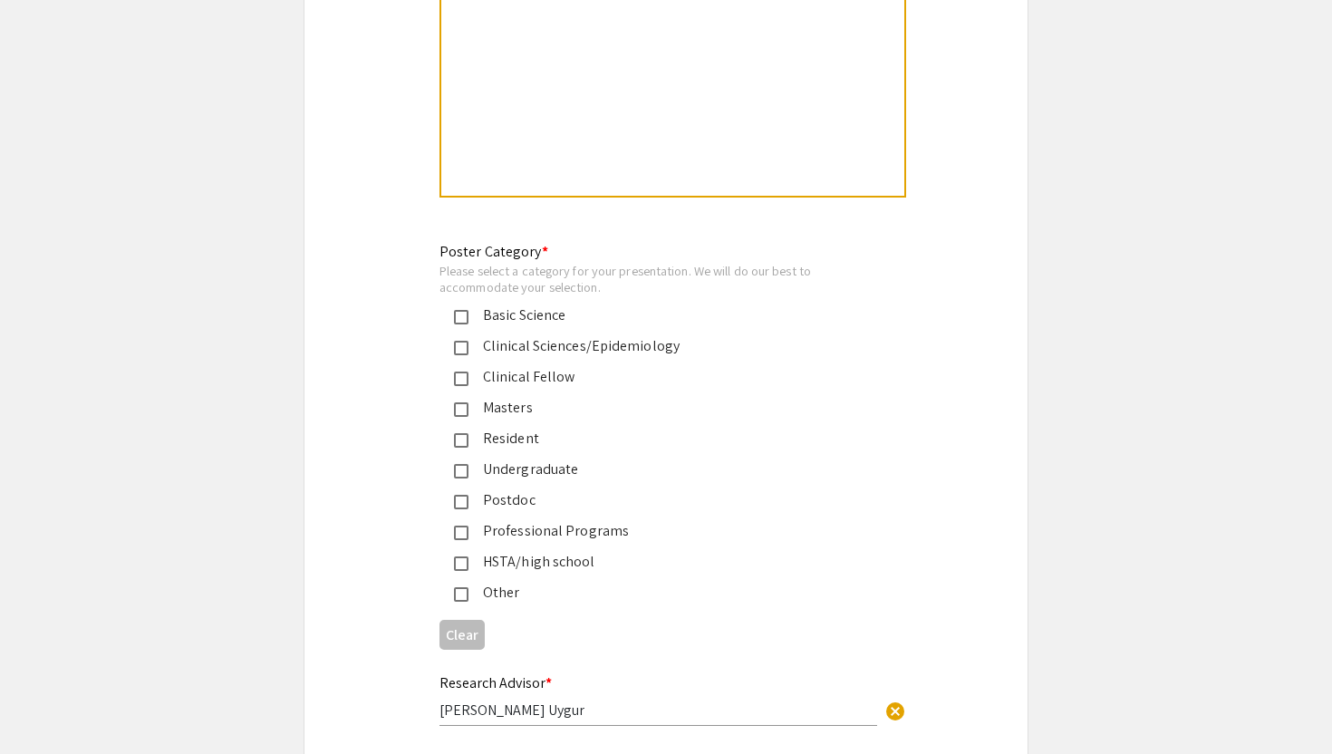
click at [464, 526] on mat-pseudo-checkbox at bounding box center [461, 533] width 15 height 15
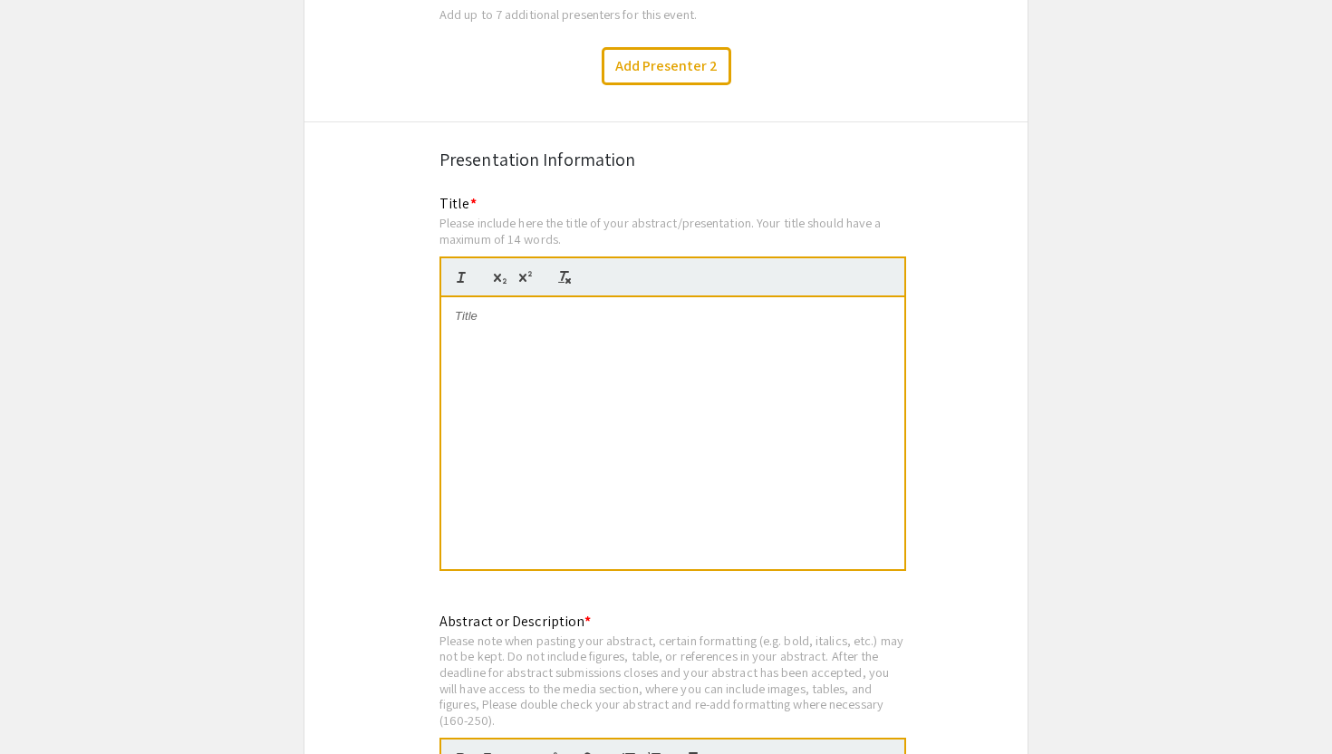
scroll to position [3179, 0]
click at [624, 333] on div at bounding box center [672, 431] width 463 height 272
click at [580, 334] on div at bounding box center [672, 431] width 463 height 272
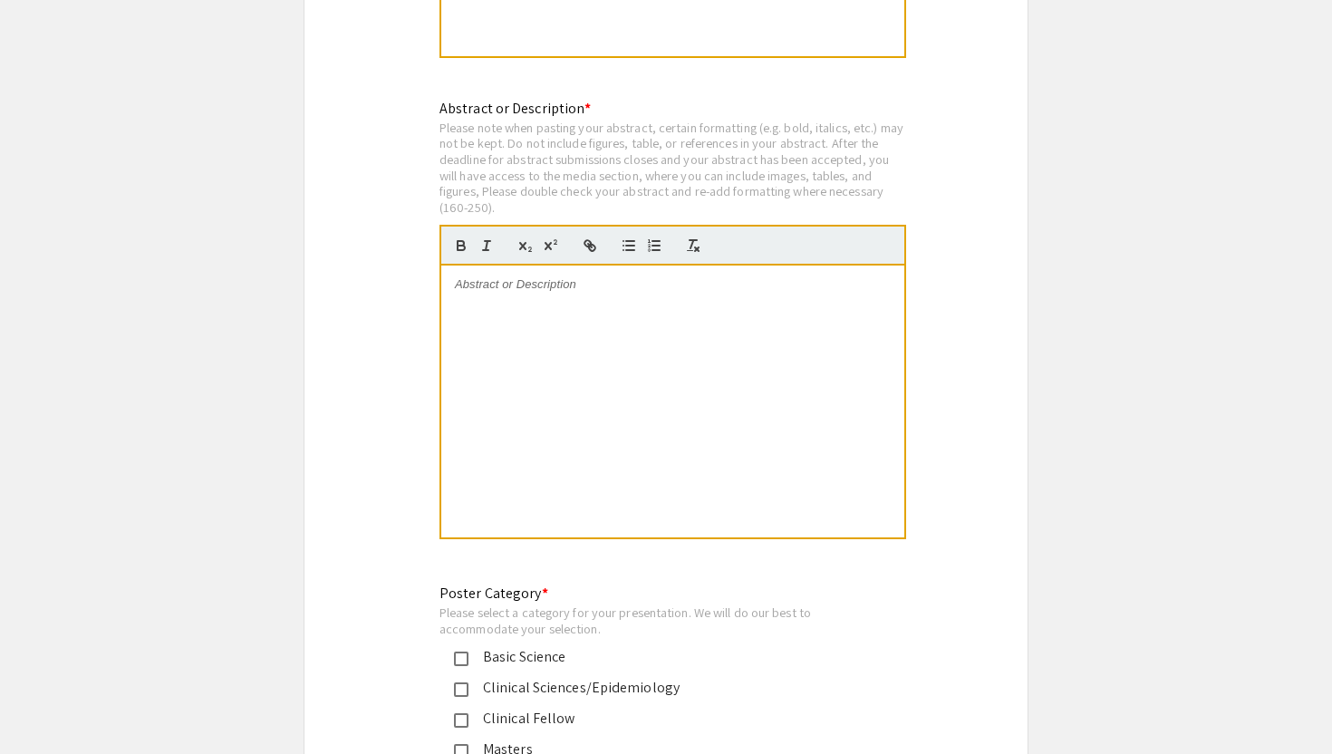
scroll to position [3696, 0]
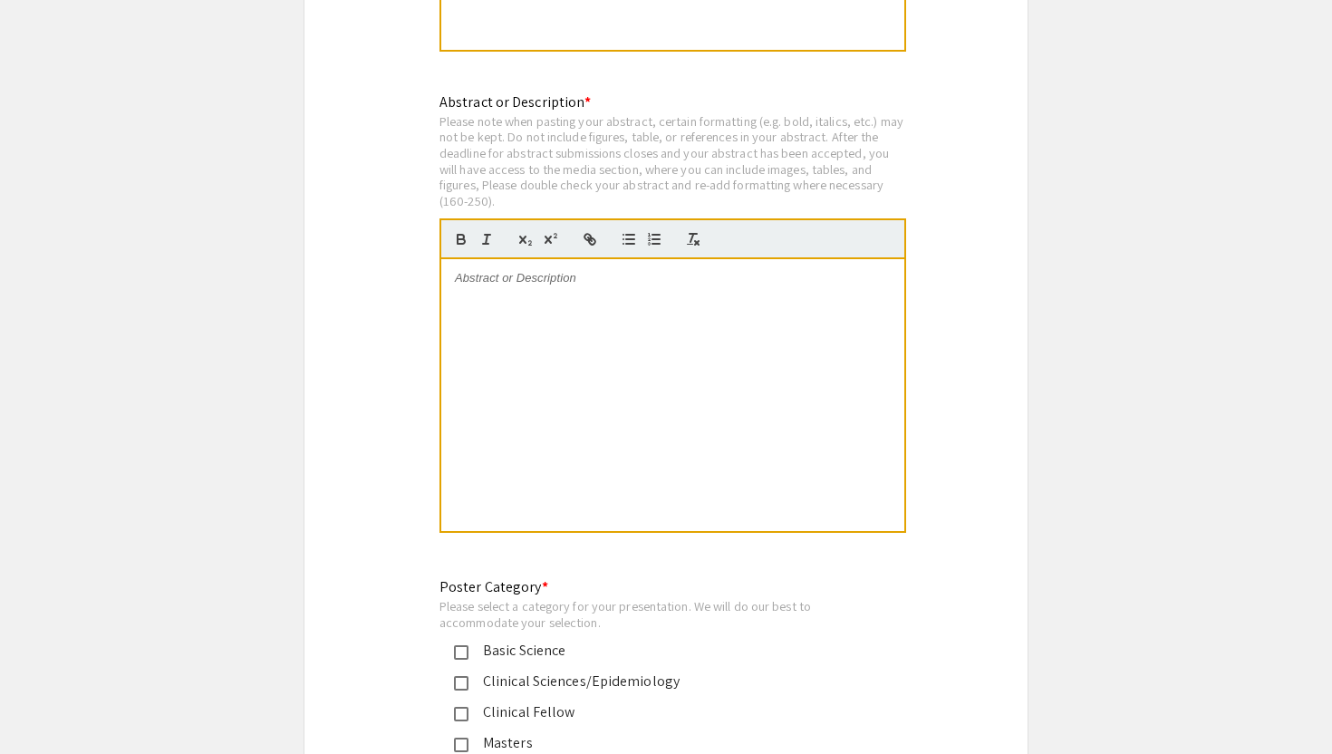
click at [646, 314] on div at bounding box center [672, 395] width 463 height 272
click at [608, 284] on div at bounding box center [672, 395] width 463 height 272
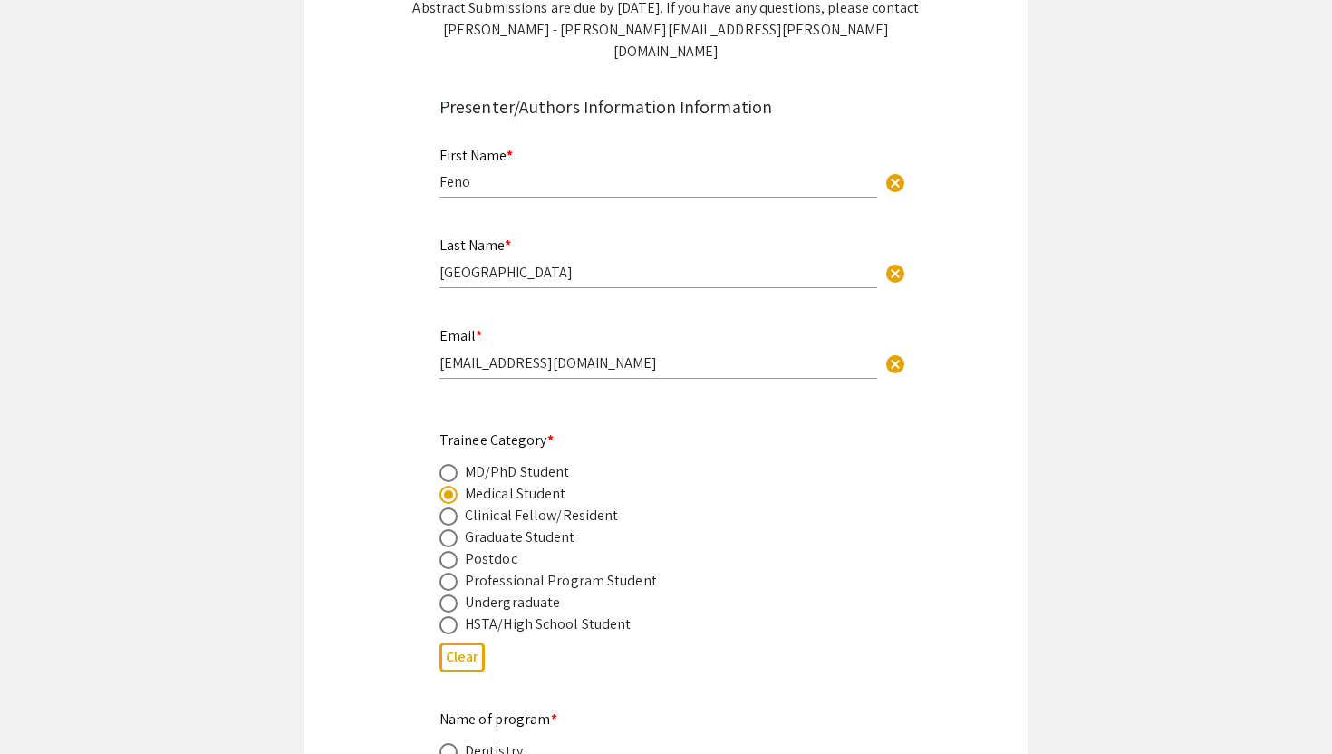
scroll to position [475, 0]
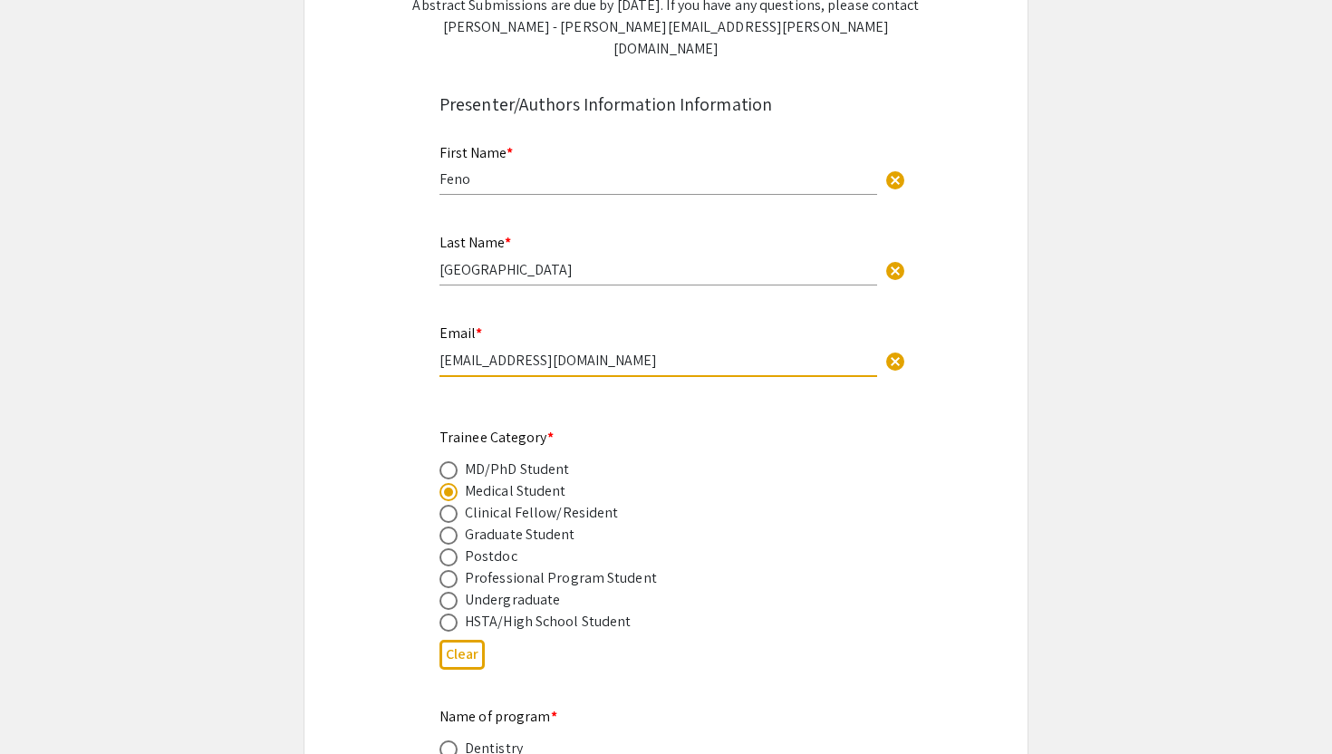
drag, startPoint x: 491, startPoint y: 341, endPoint x: 465, endPoint y: 341, distance: 26.3
click at [465, 351] on input "[EMAIL_ADDRESS][DOMAIN_NAME]" at bounding box center [659, 360] width 438 height 19
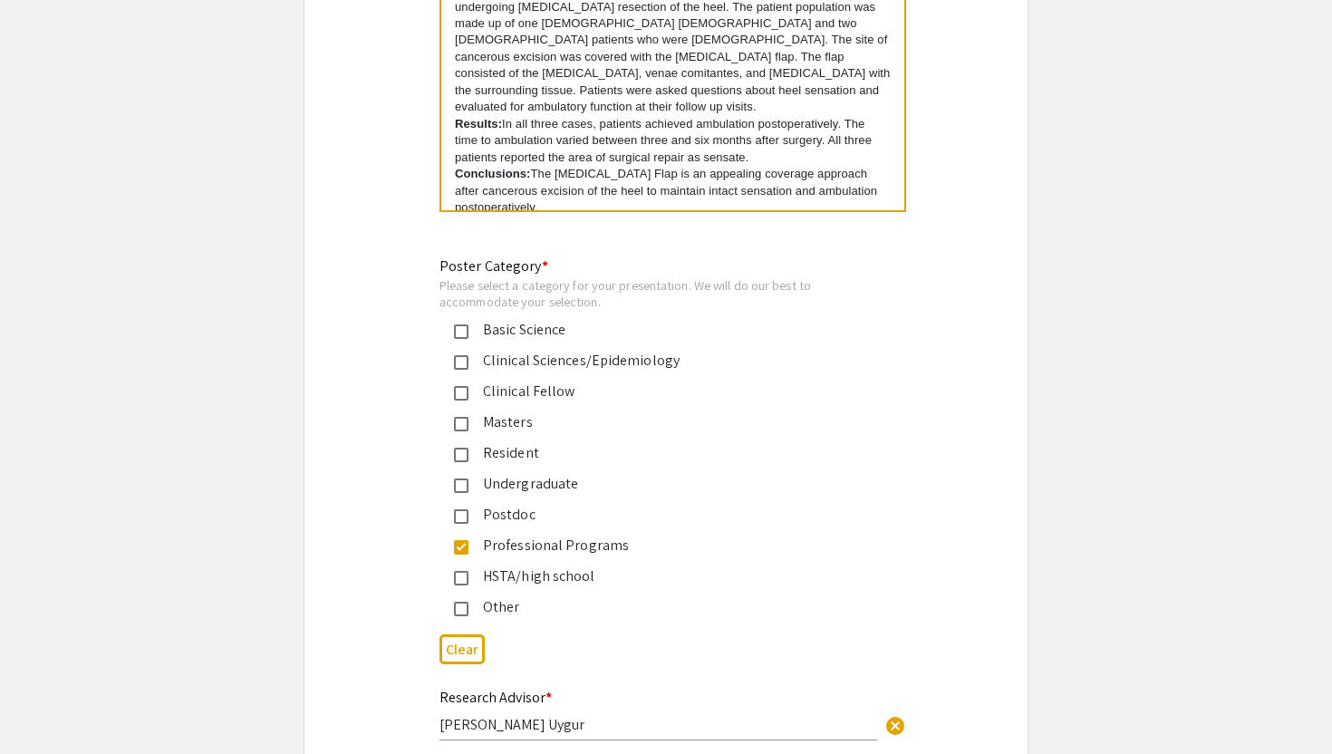
scroll to position [4436, 0]
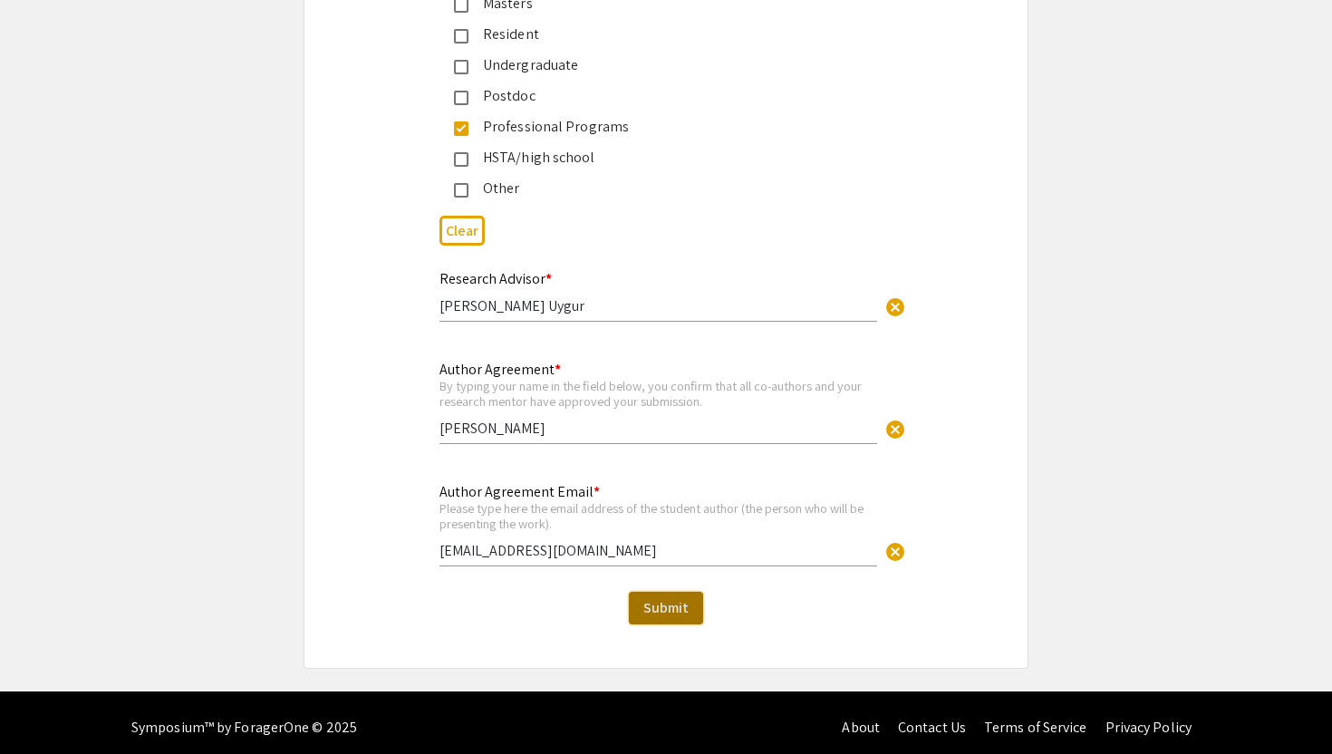
click at [673, 605] on span "Submit" at bounding box center [665, 607] width 45 height 19
